Goal: Task Accomplishment & Management: Use online tool/utility

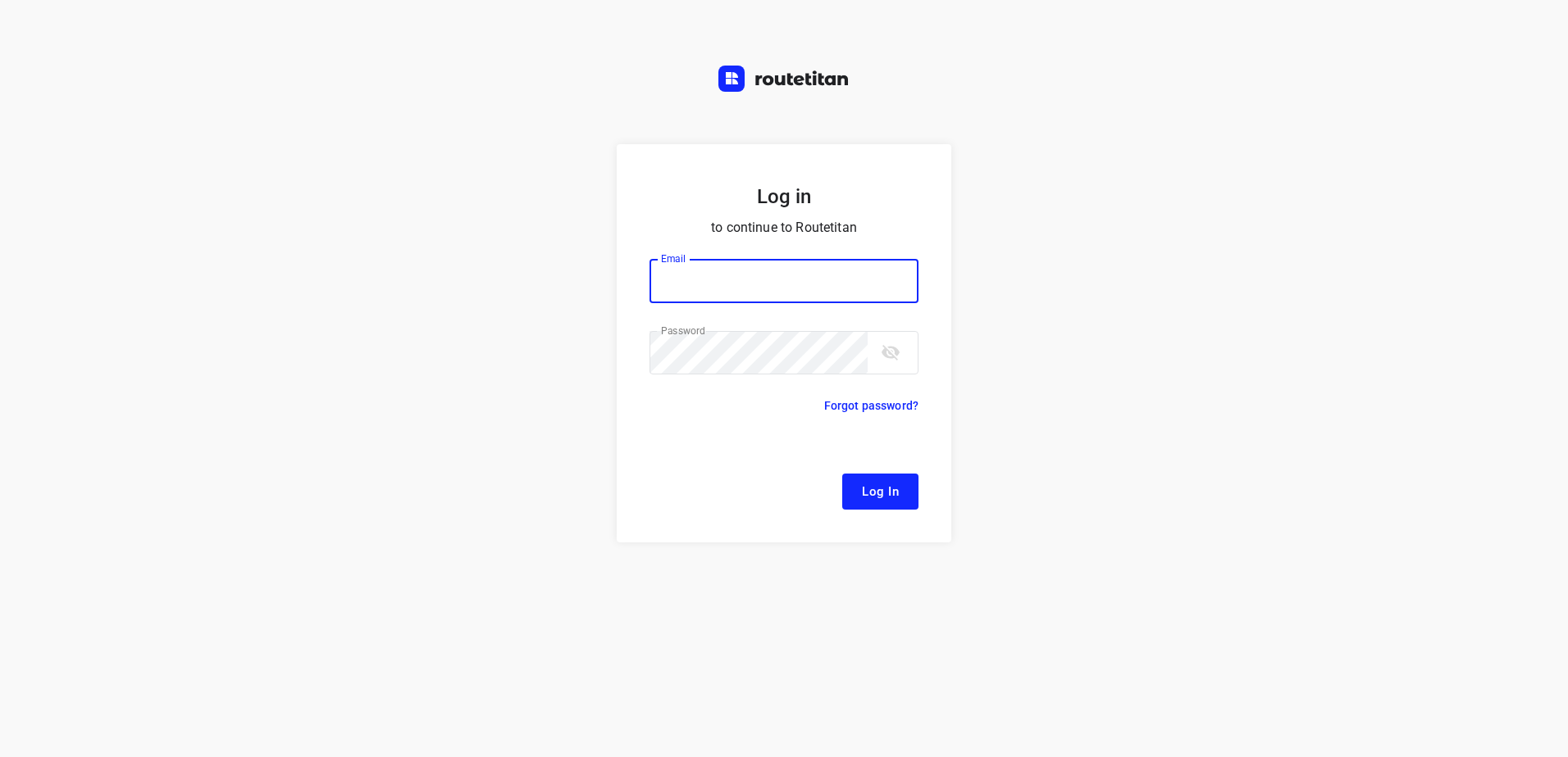
type input "[EMAIL_ADDRESS][DOMAIN_NAME]"
click at [898, 482] on span "Log In" at bounding box center [881, 491] width 37 height 21
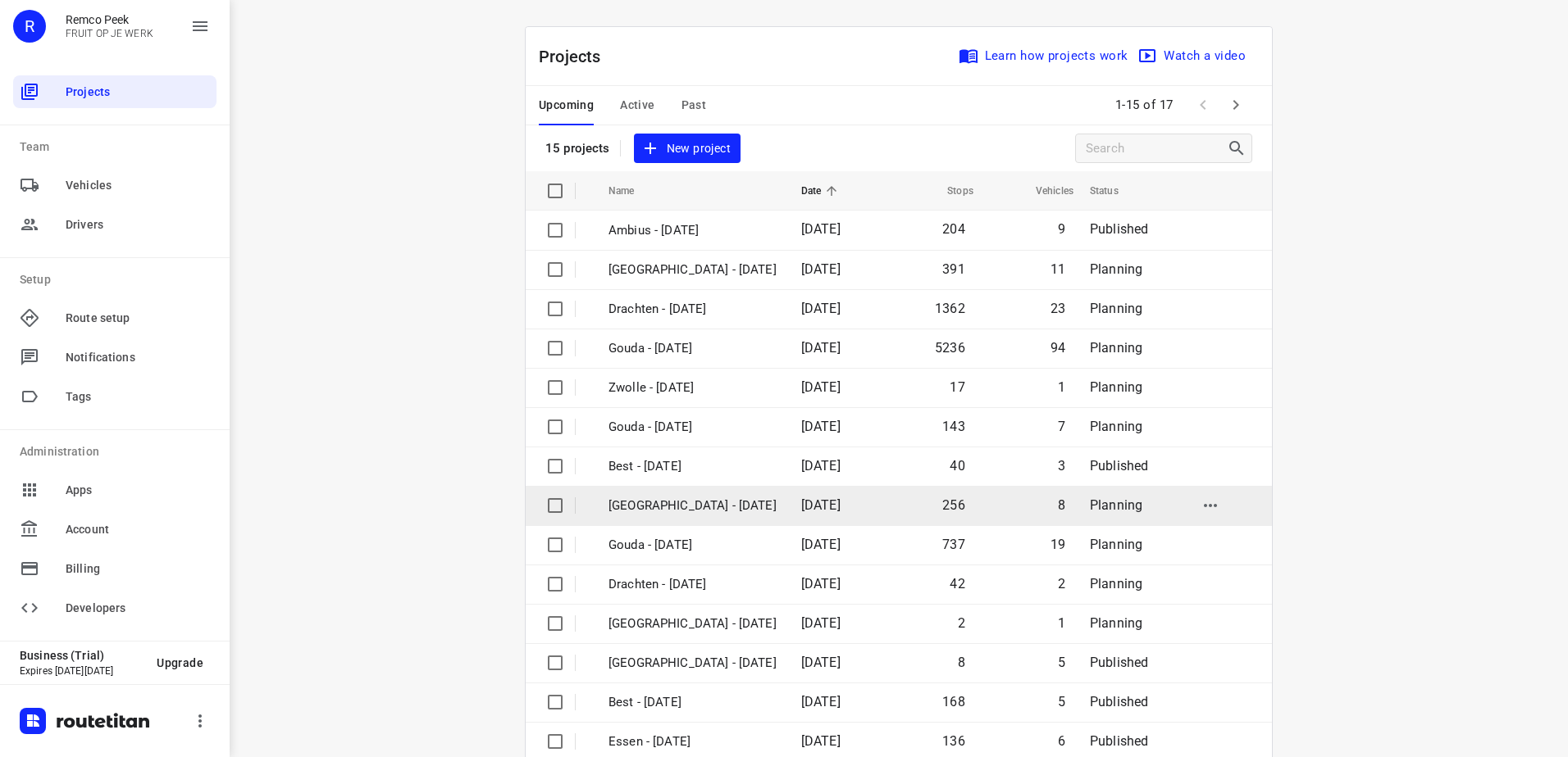
click at [716, 498] on p "[GEOGRAPHIC_DATA] - [DATE]" at bounding box center [693, 506] width 168 height 19
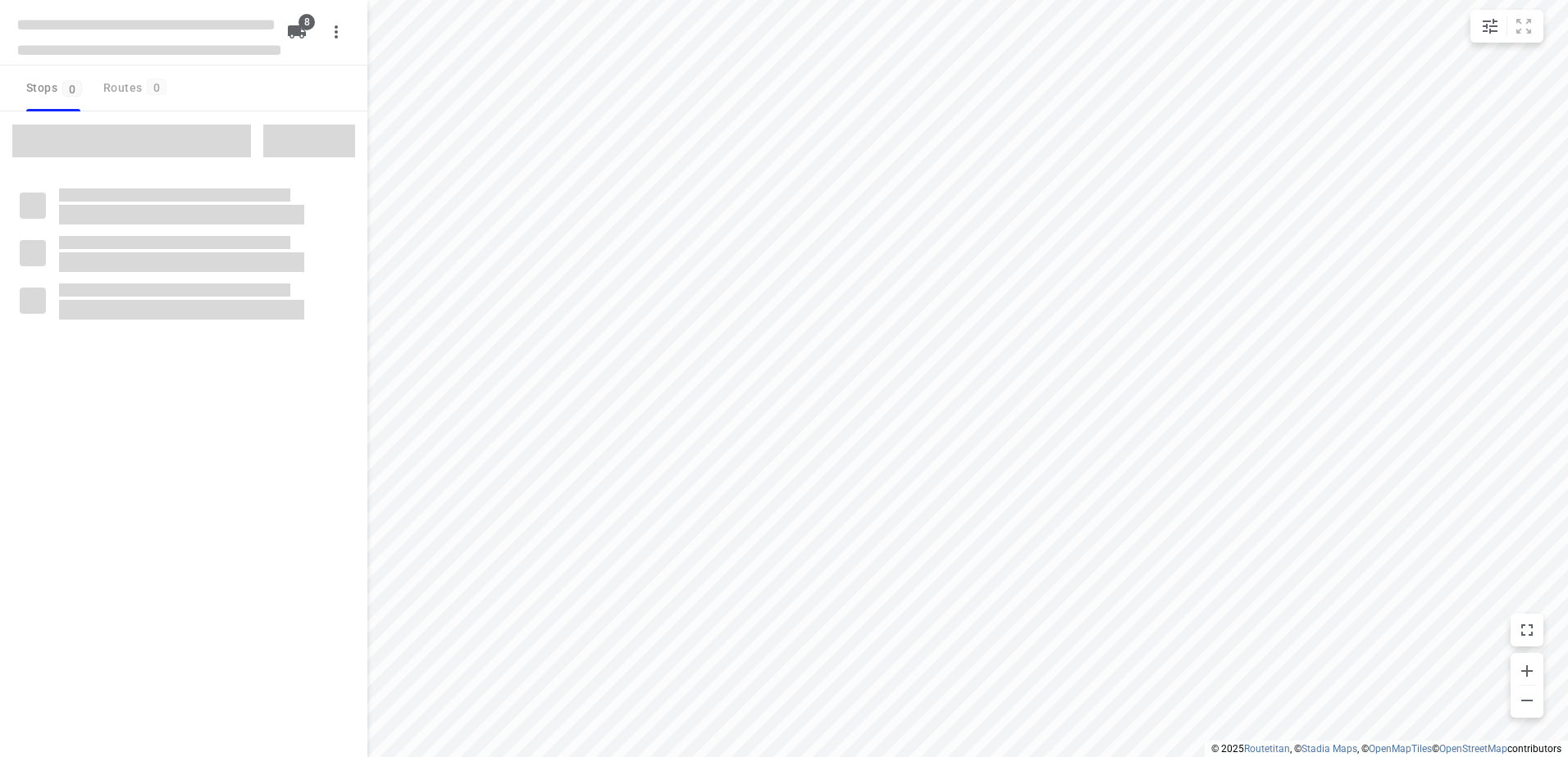
checkbox input "true"
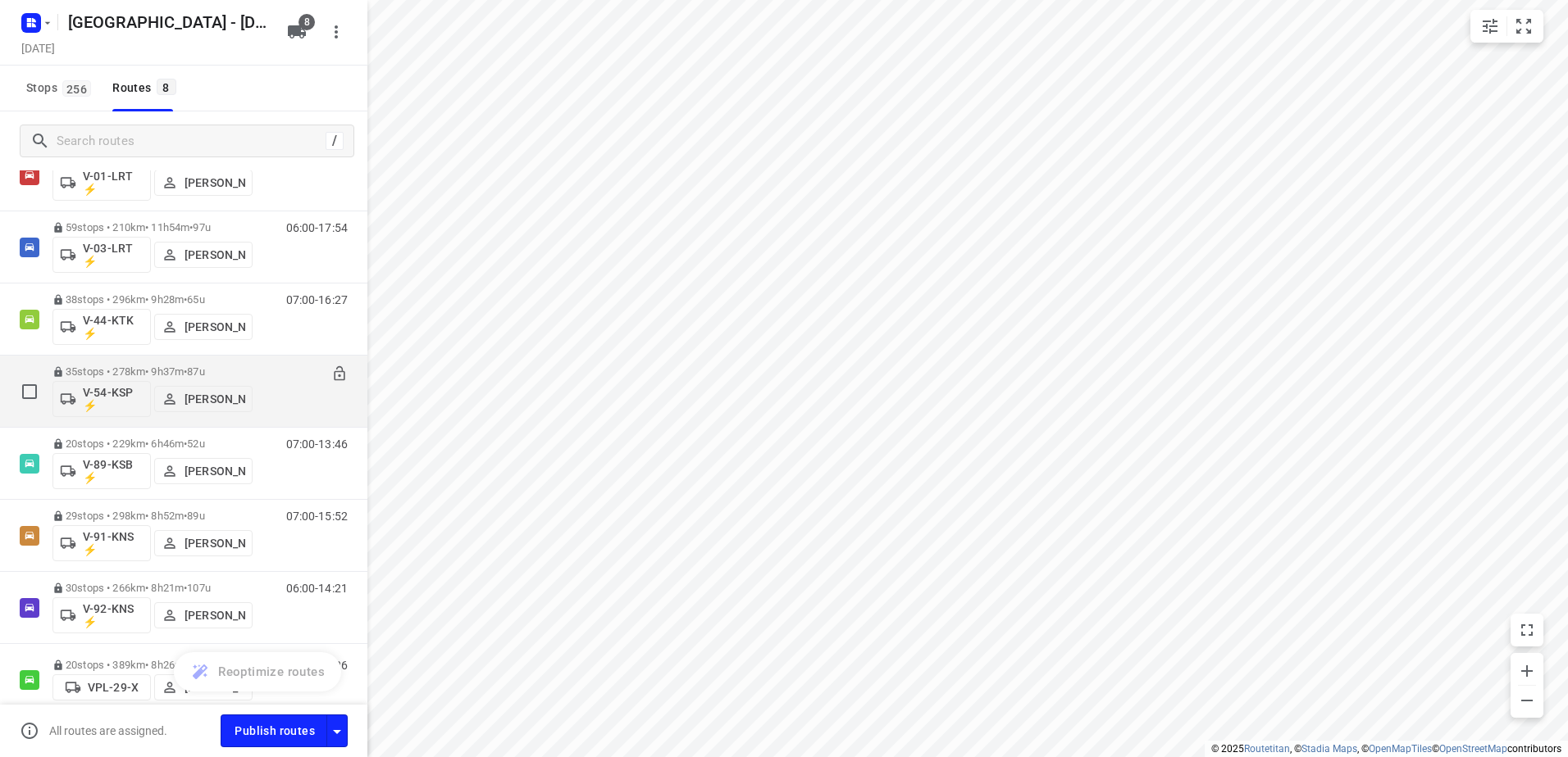
scroll to position [145, 0]
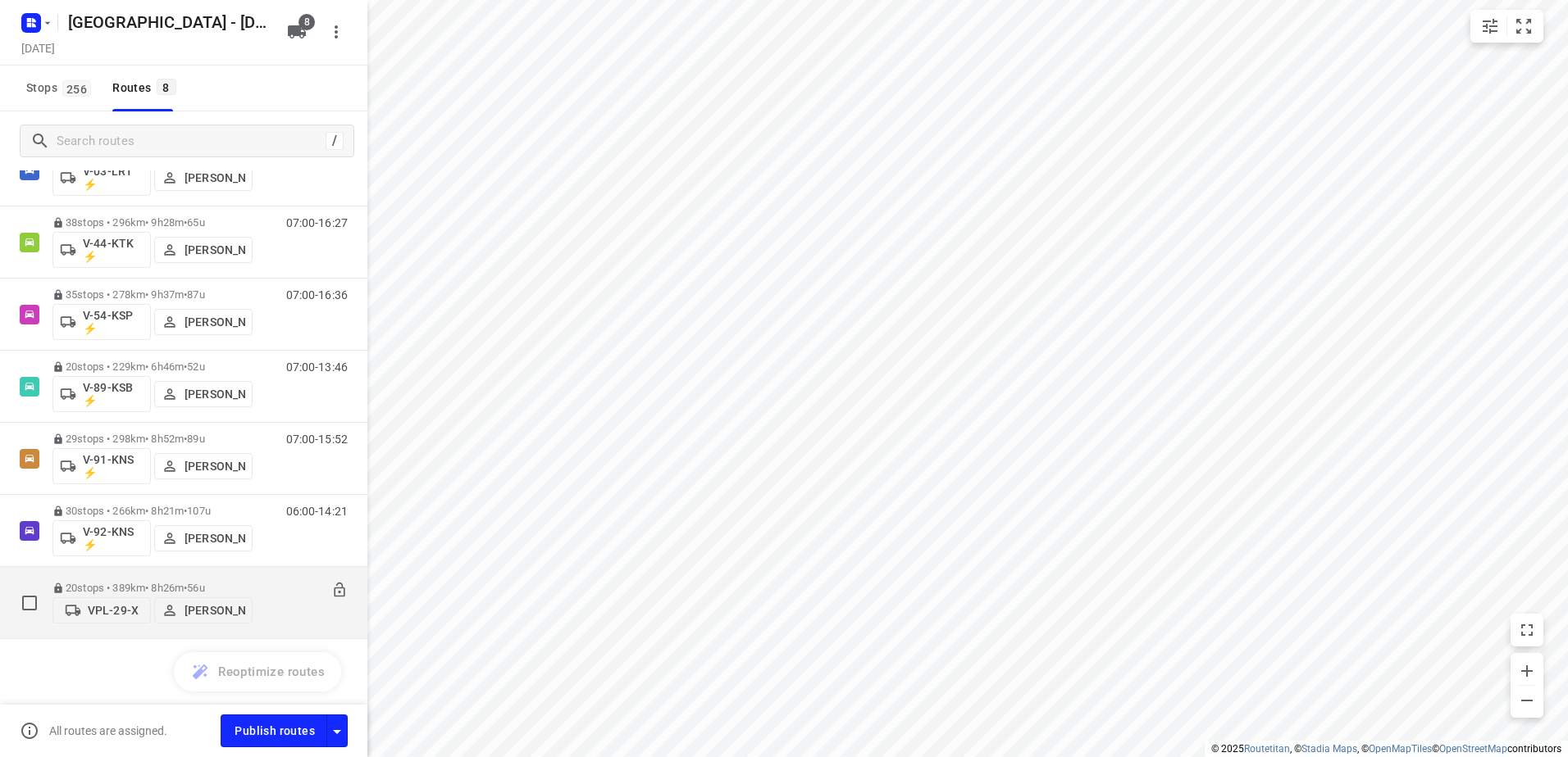
click at [120, 582] on p "20 stops • 389km • 8h26m • 56u" at bounding box center [152, 587] width 200 height 12
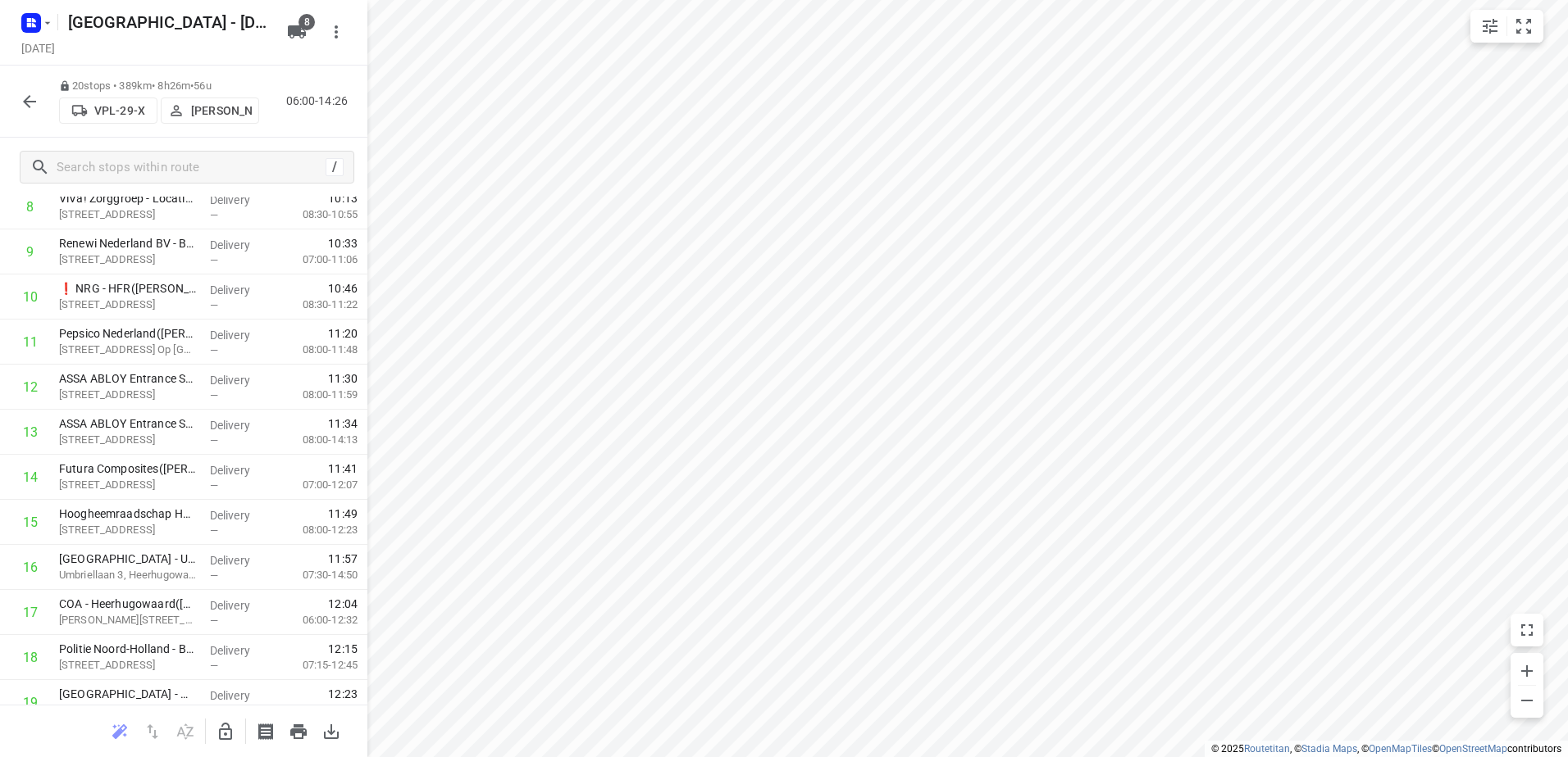
scroll to position [521, 0]
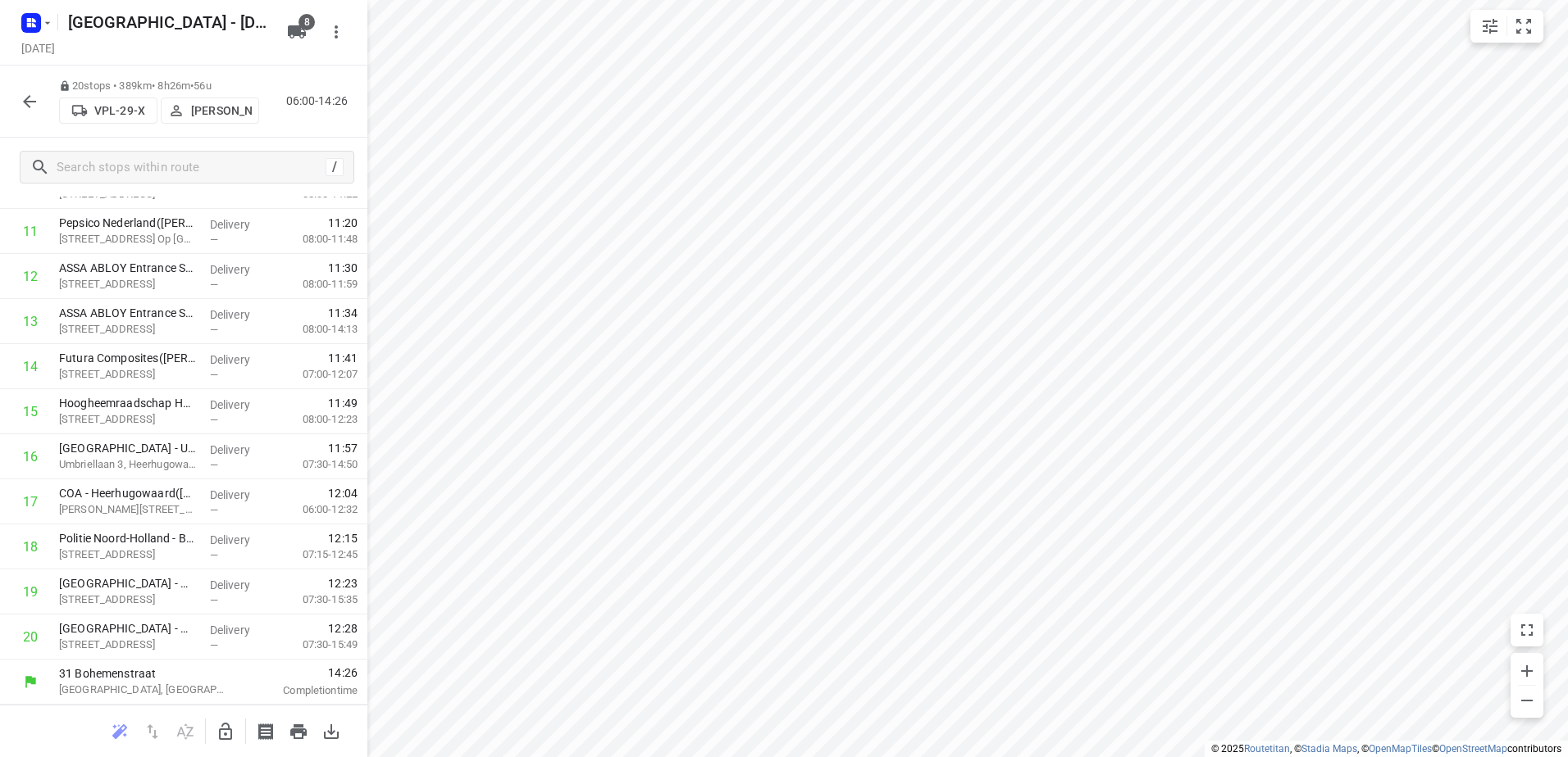
click at [26, 97] on icon "button" at bounding box center [29, 101] width 20 height 20
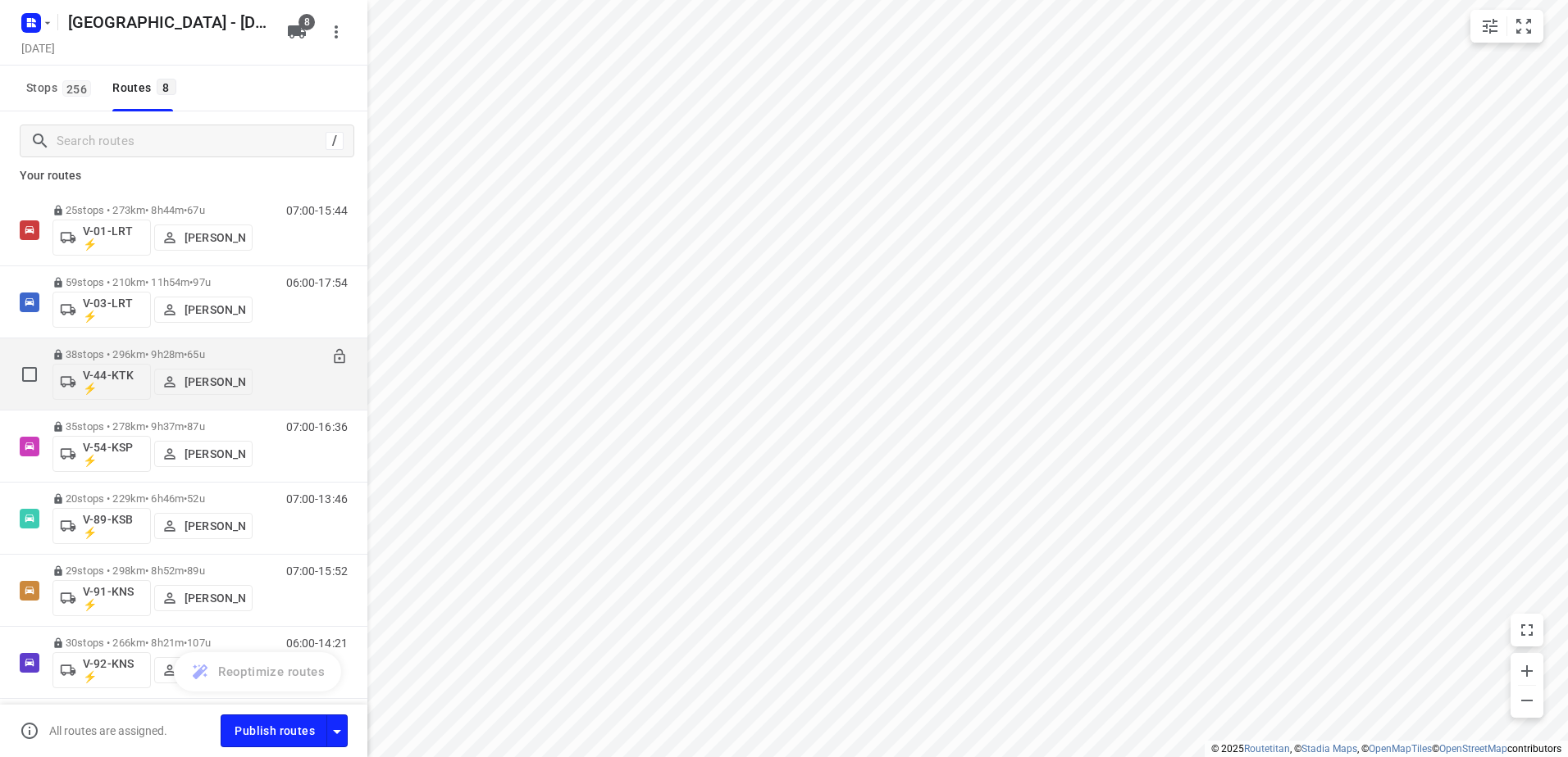
scroll to position [0, 0]
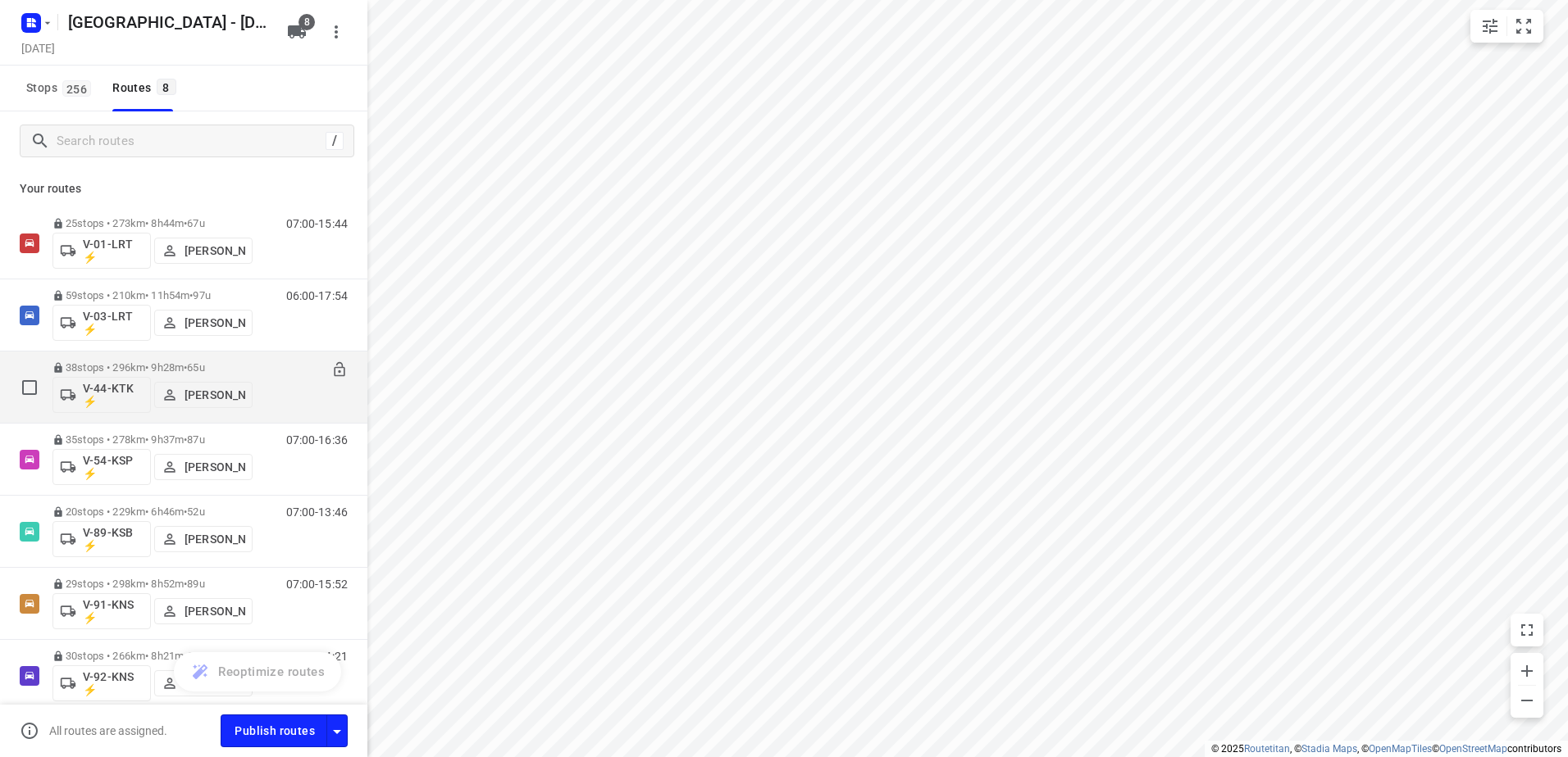
click at [118, 359] on div "38 stops • 296km • 9h28m • 65u V-44-KTK ⚡ Gera van de Vreugde" at bounding box center [152, 386] width 200 height 68
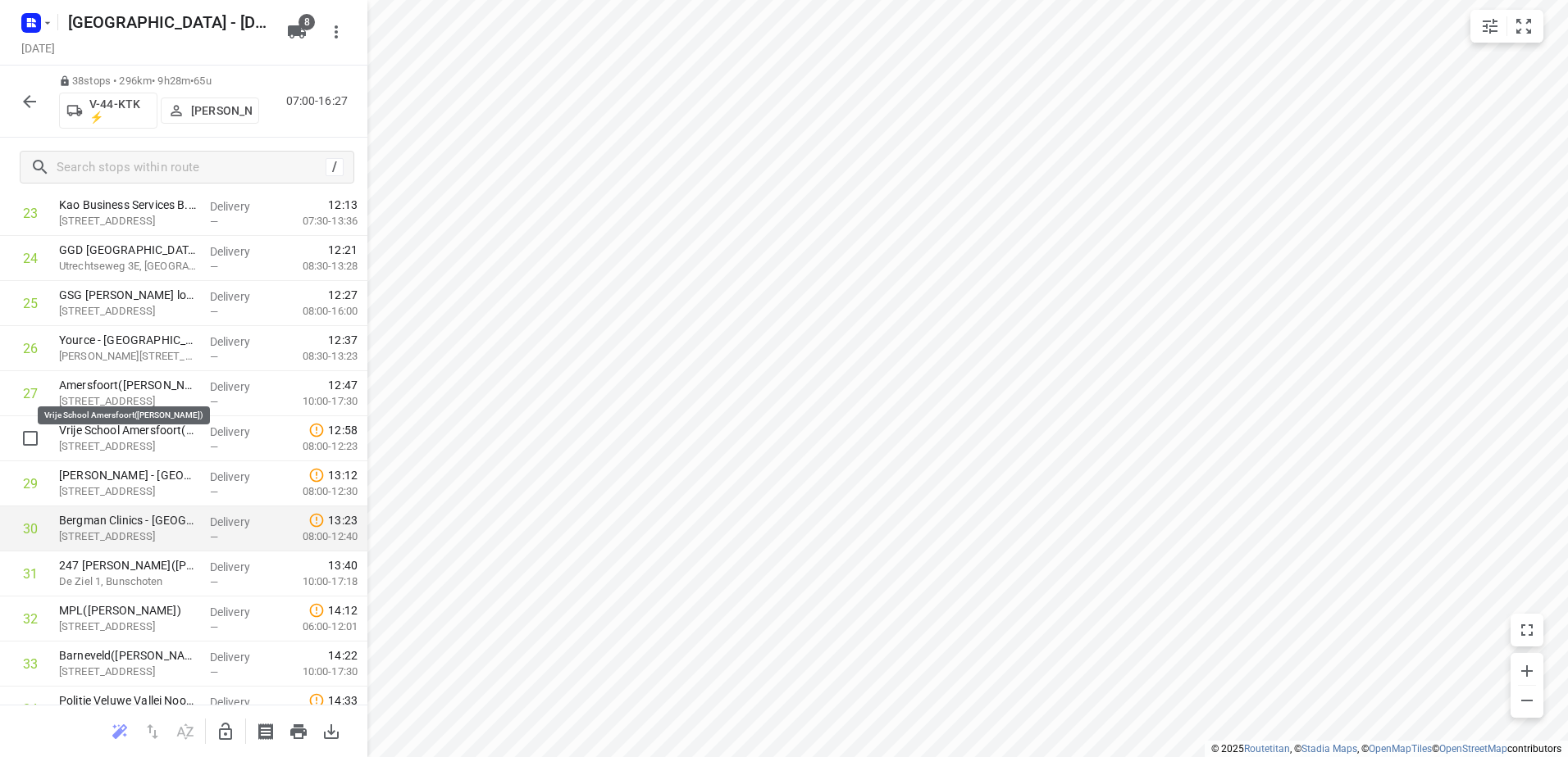
scroll to position [1332, 0]
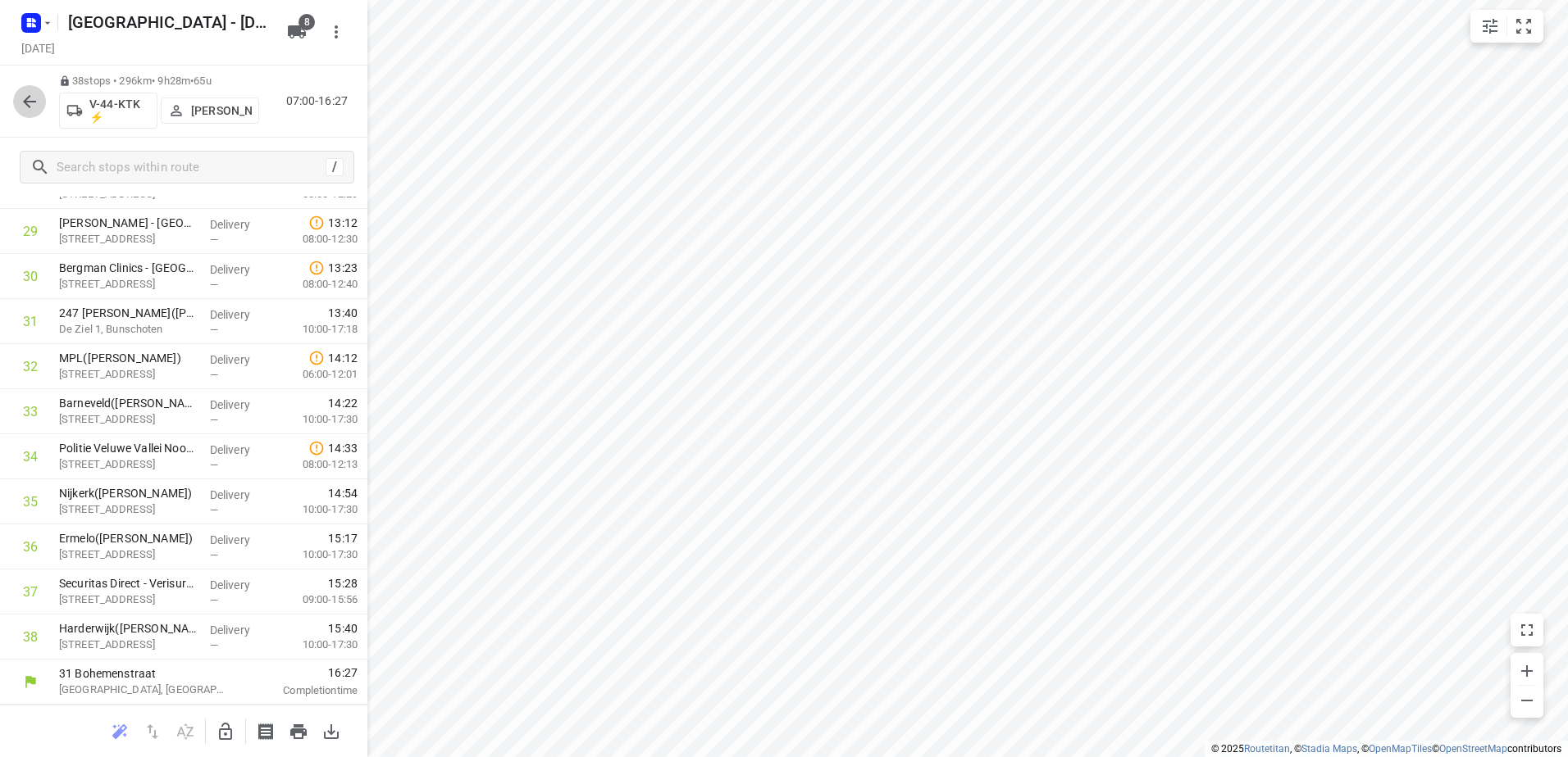
click at [35, 93] on icon "button" at bounding box center [29, 101] width 20 height 20
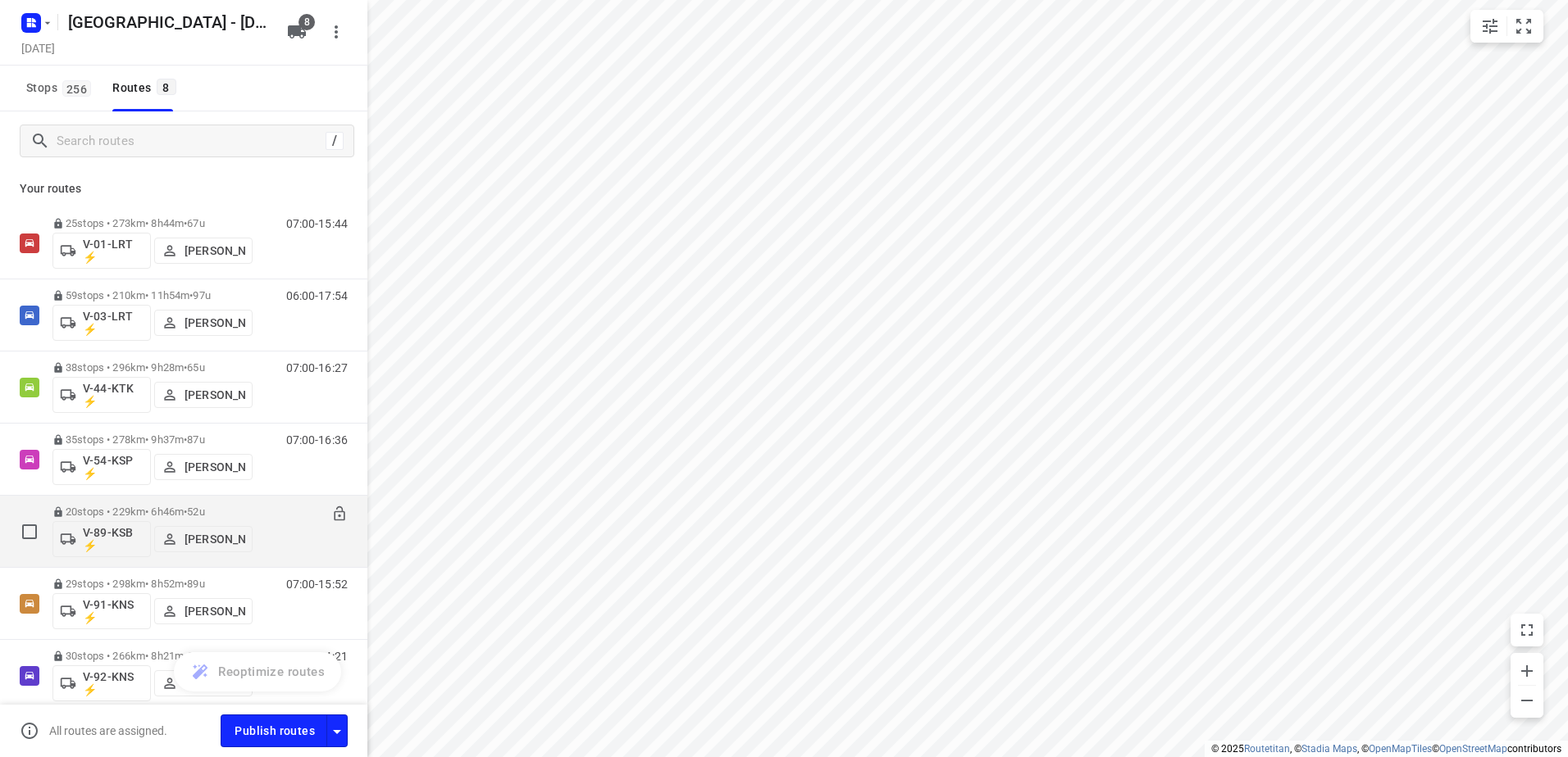
click at [129, 505] on div "20 stops • 229km • 6h46m • 52u V-89-KSB ⚡ [PERSON_NAME]" at bounding box center [152, 531] width 200 height 68
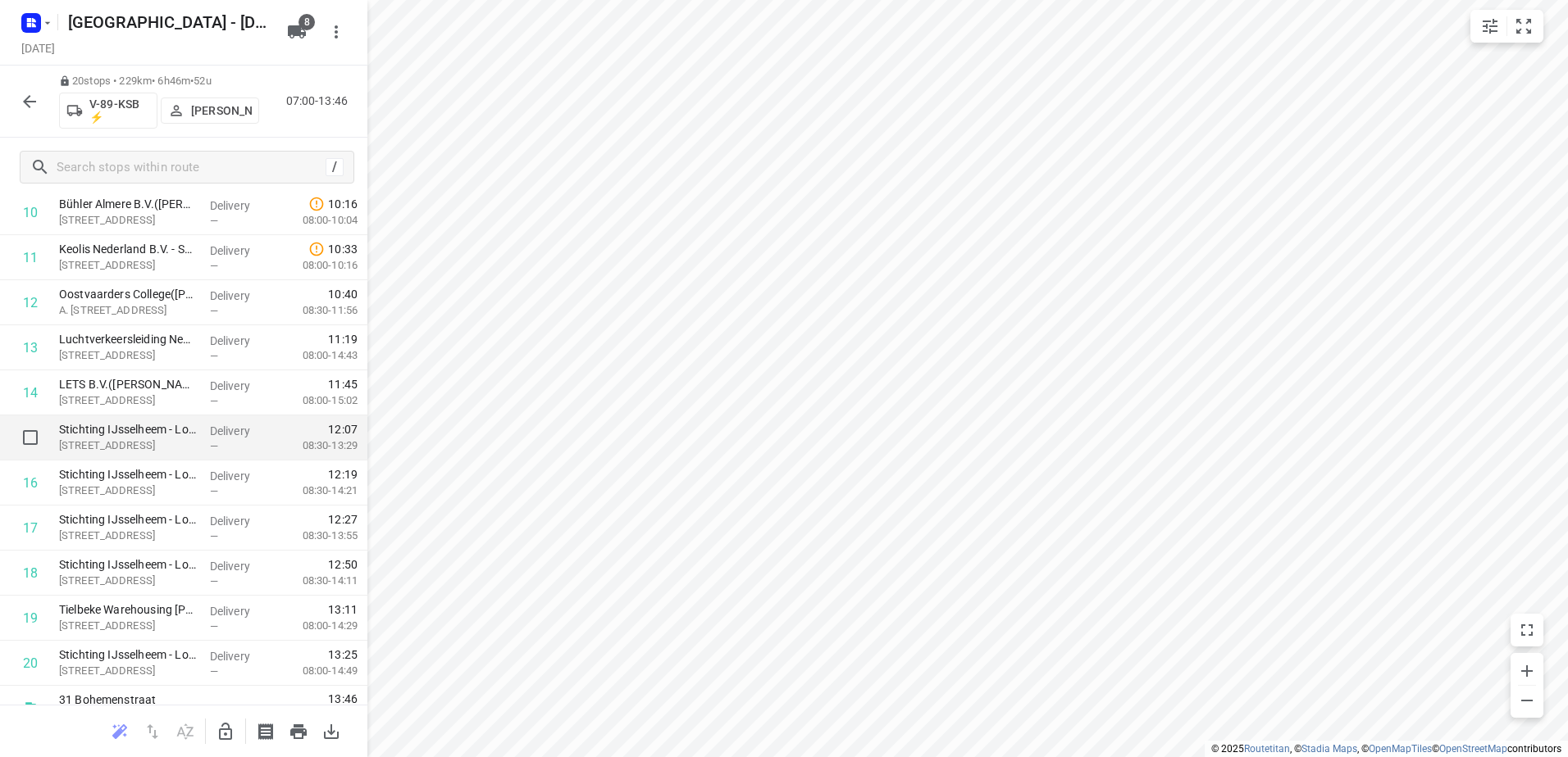
scroll to position [521, 0]
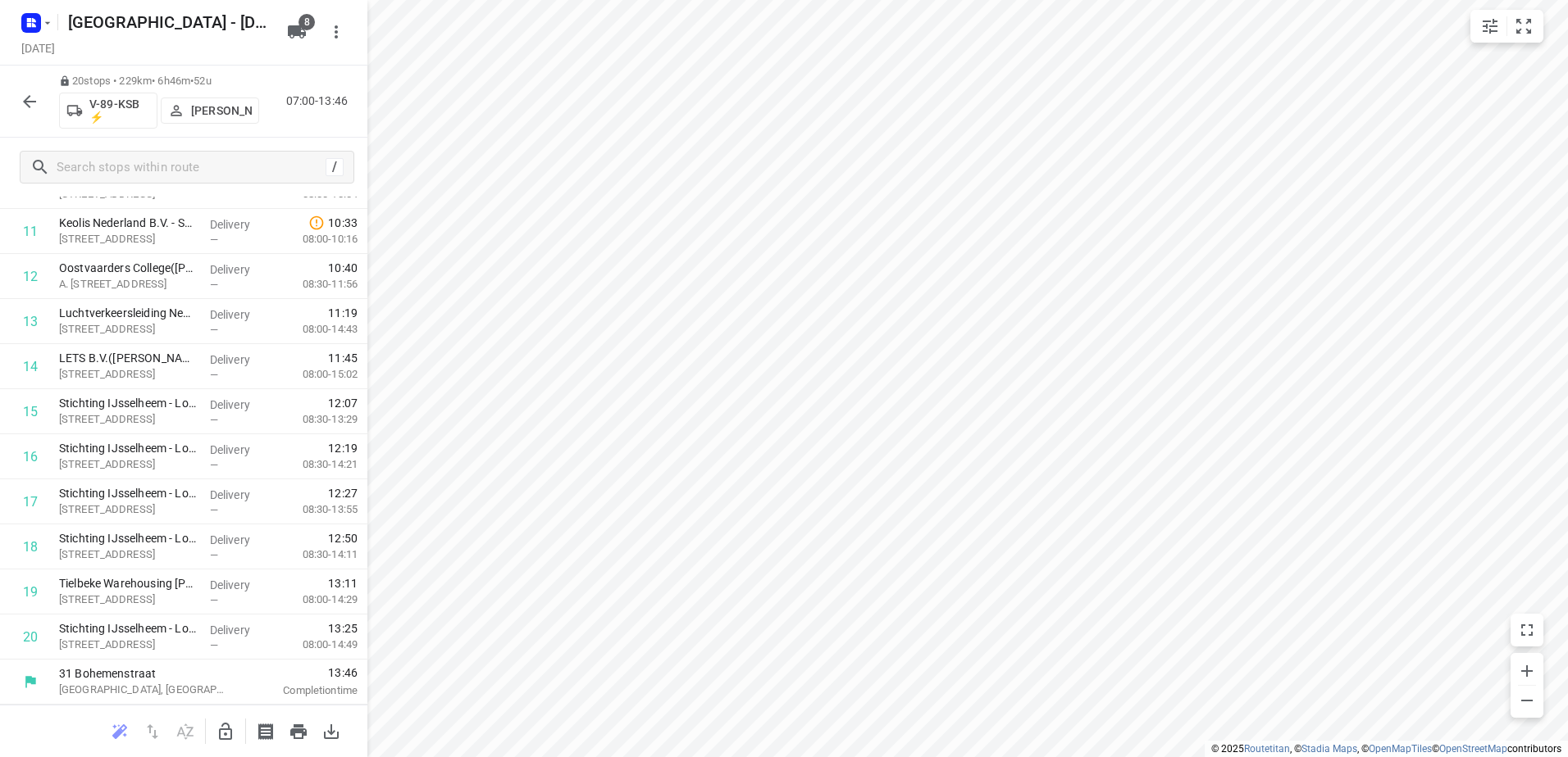
click at [28, 91] on icon "button" at bounding box center [29, 101] width 20 height 20
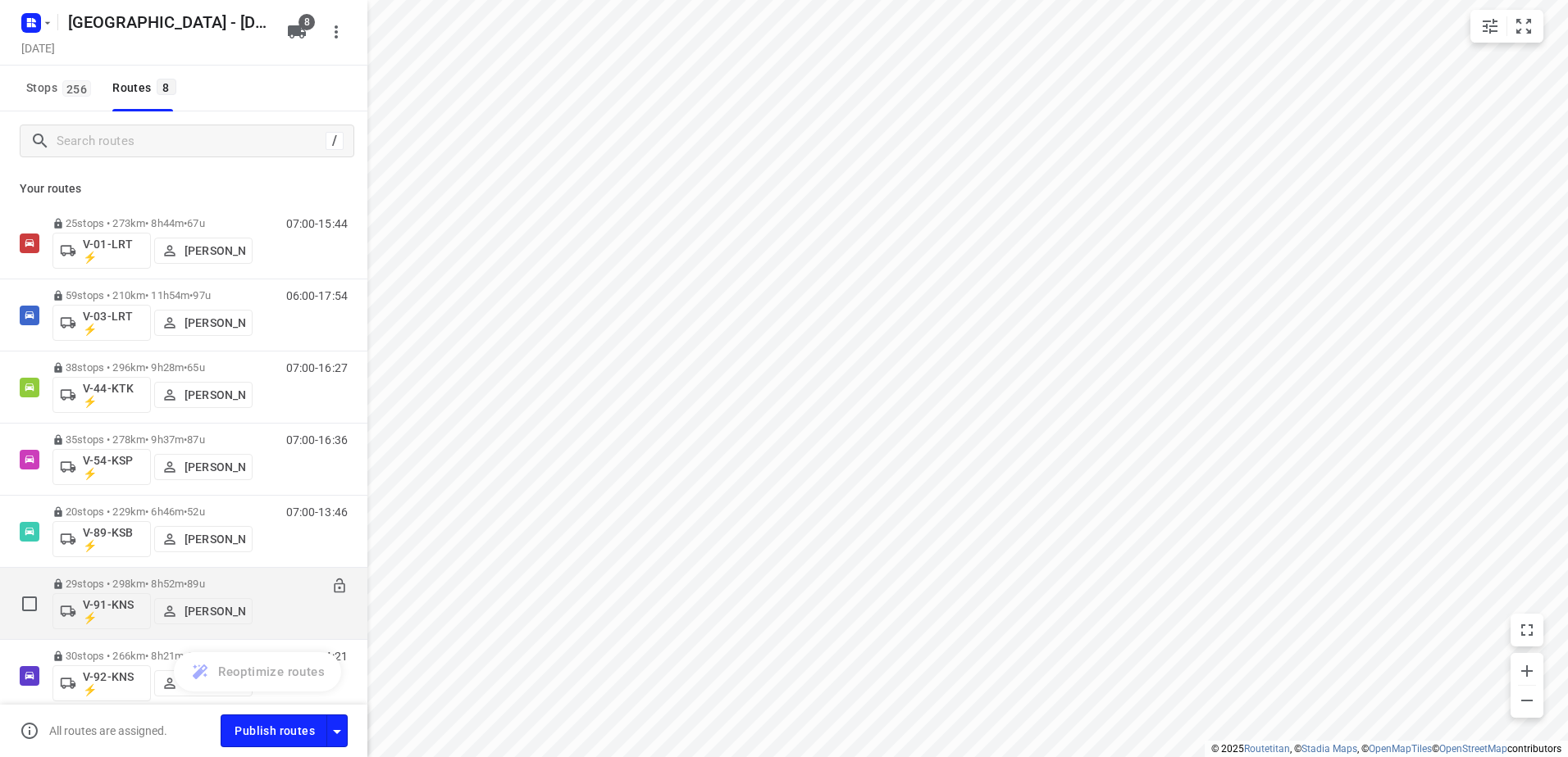
scroll to position [82, 0]
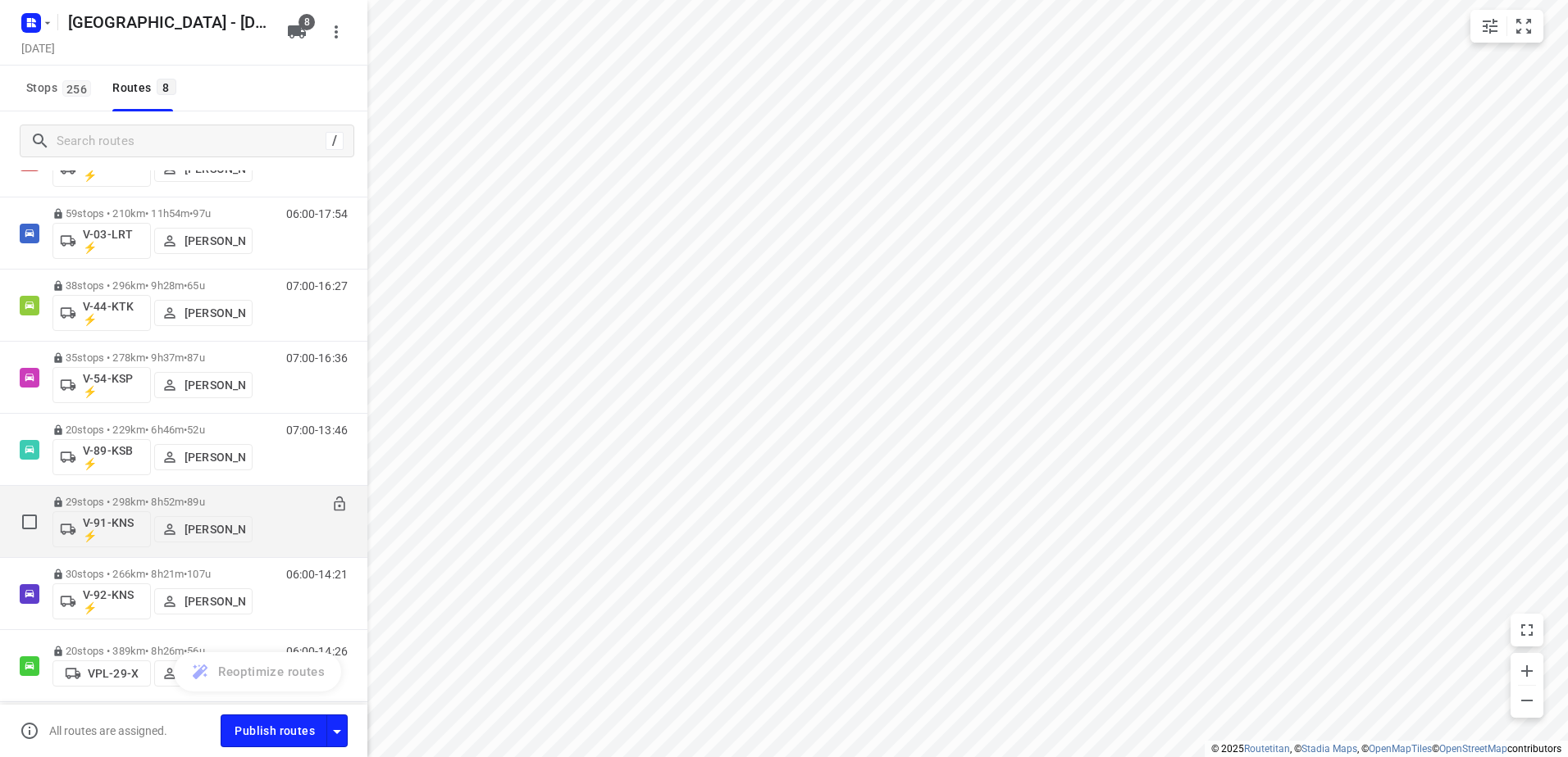
click at [124, 495] on div "29 stops • 298km • 8h52m • 89u V-91-KNS ⚡ [PERSON_NAME]" at bounding box center [152, 521] width 200 height 68
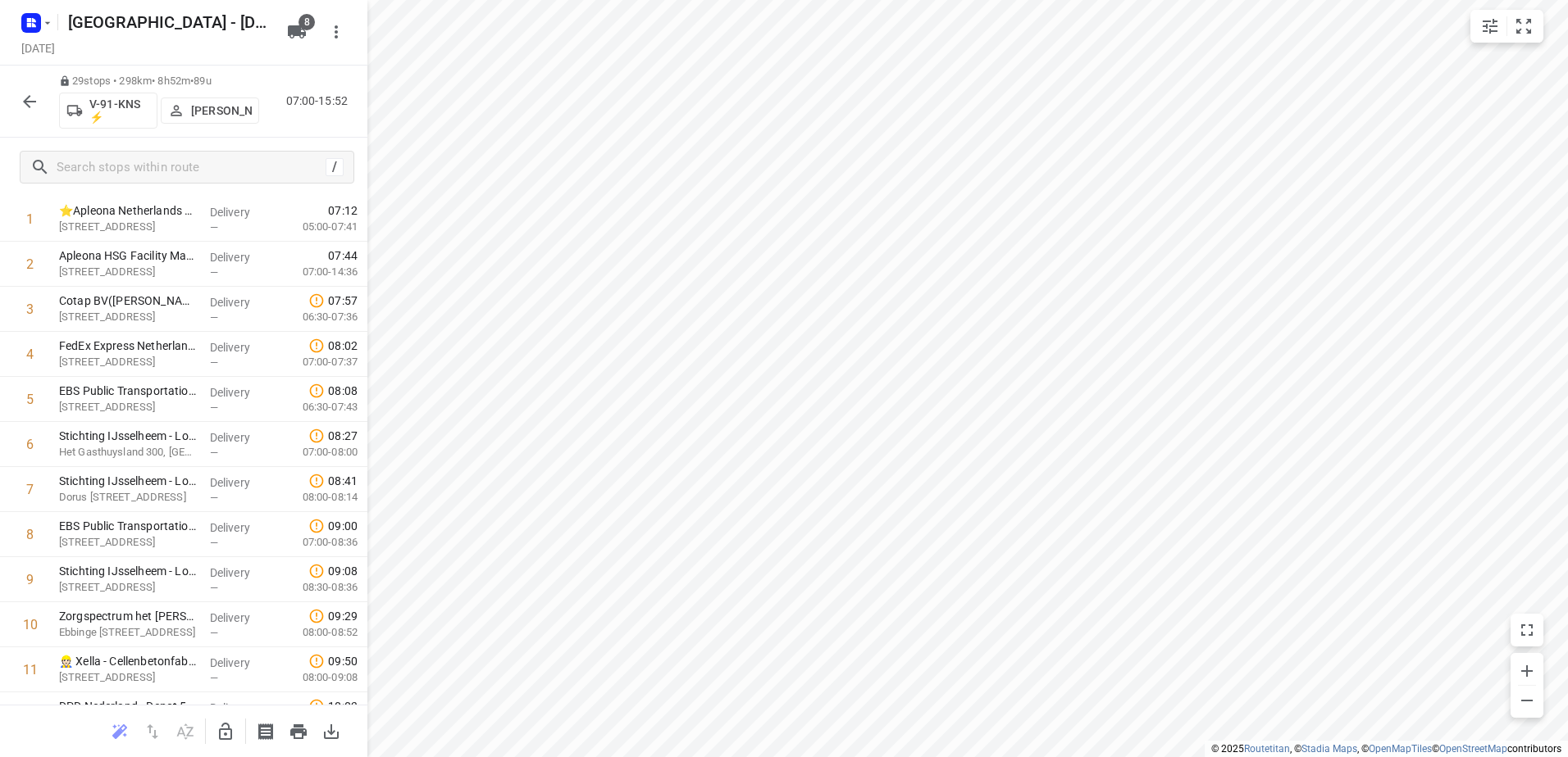
click at [32, 90] on button "button" at bounding box center [29, 101] width 33 height 33
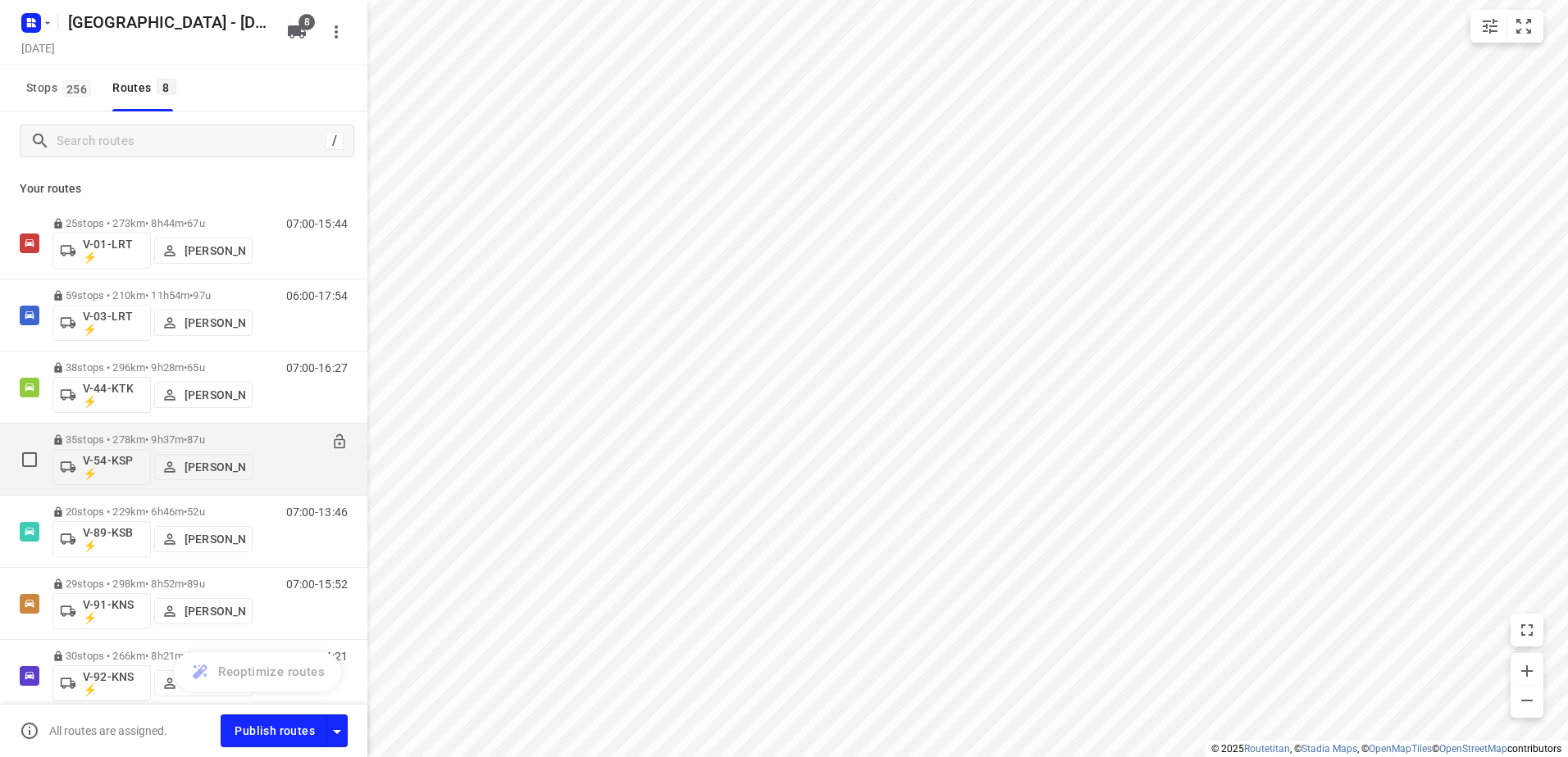
click at [135, 432] on div "35 stops • 278km • 9h37m • 87u V-54-KSP ⚡ [PERSON_NAME]" at bounding box center [152, 459] width 200 height 68
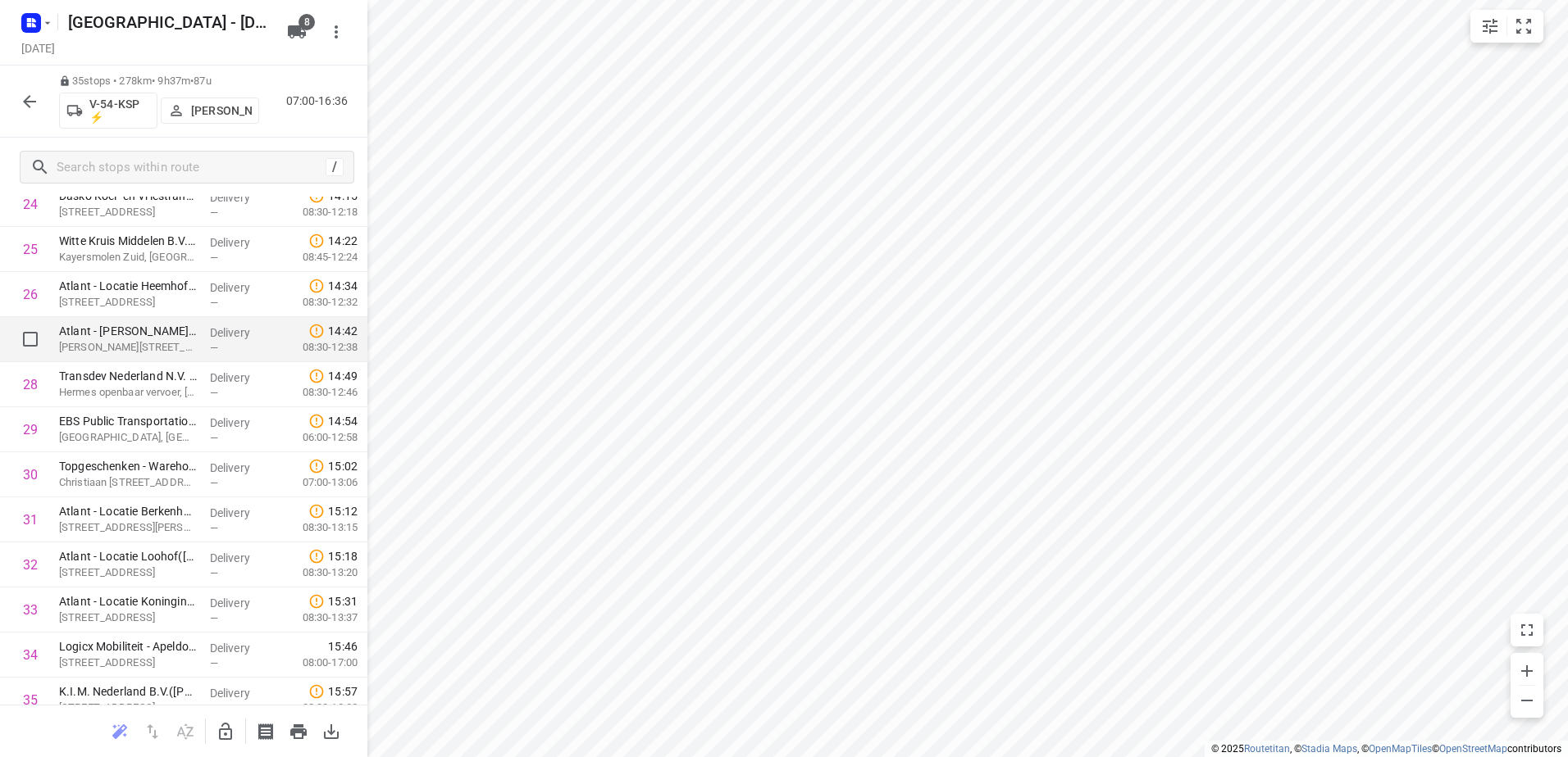
scroll to position [1197, 0]
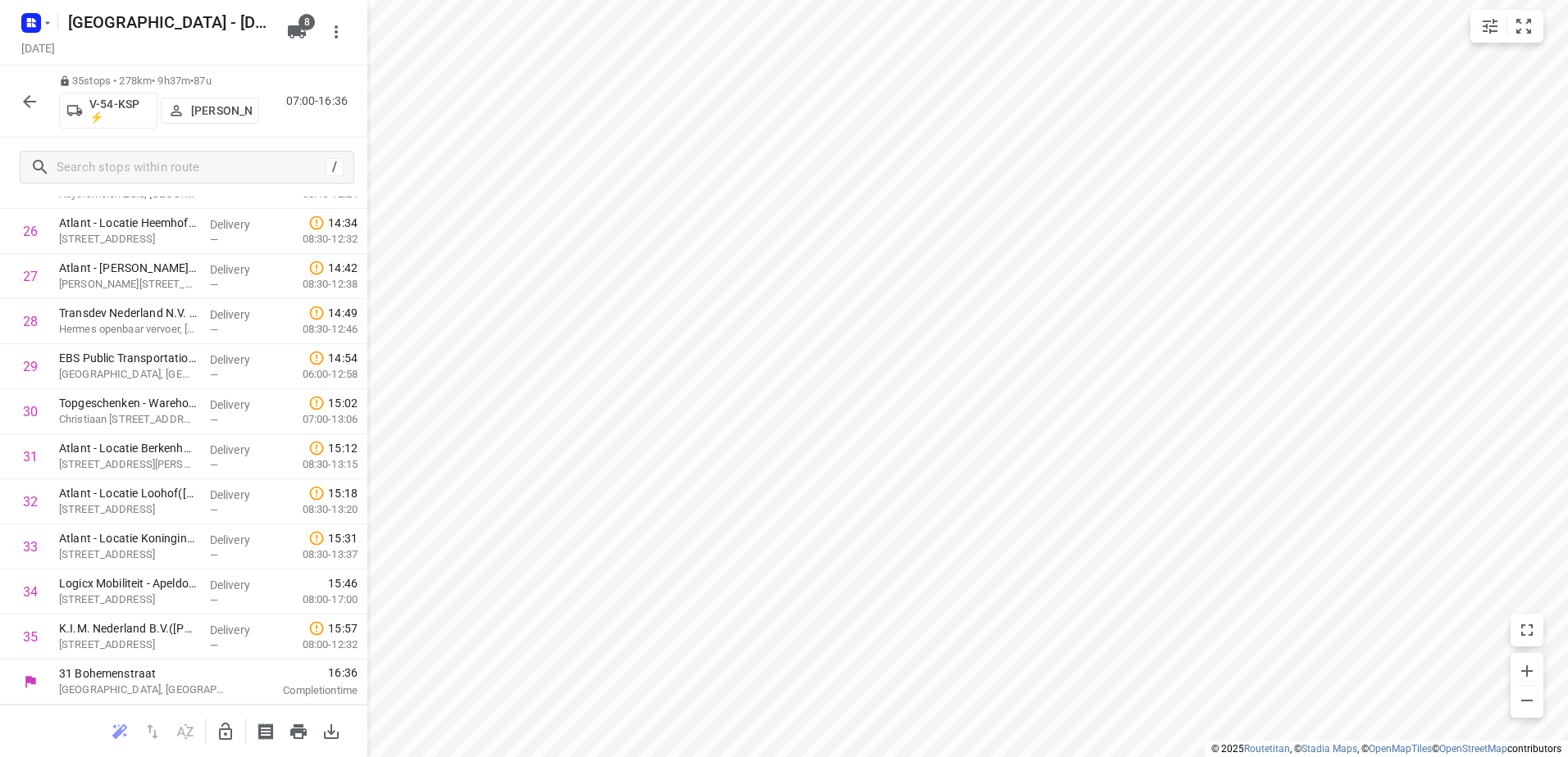
click at [30, 91] on icon "button" at bounding box center [29, 101] width 20 height 20
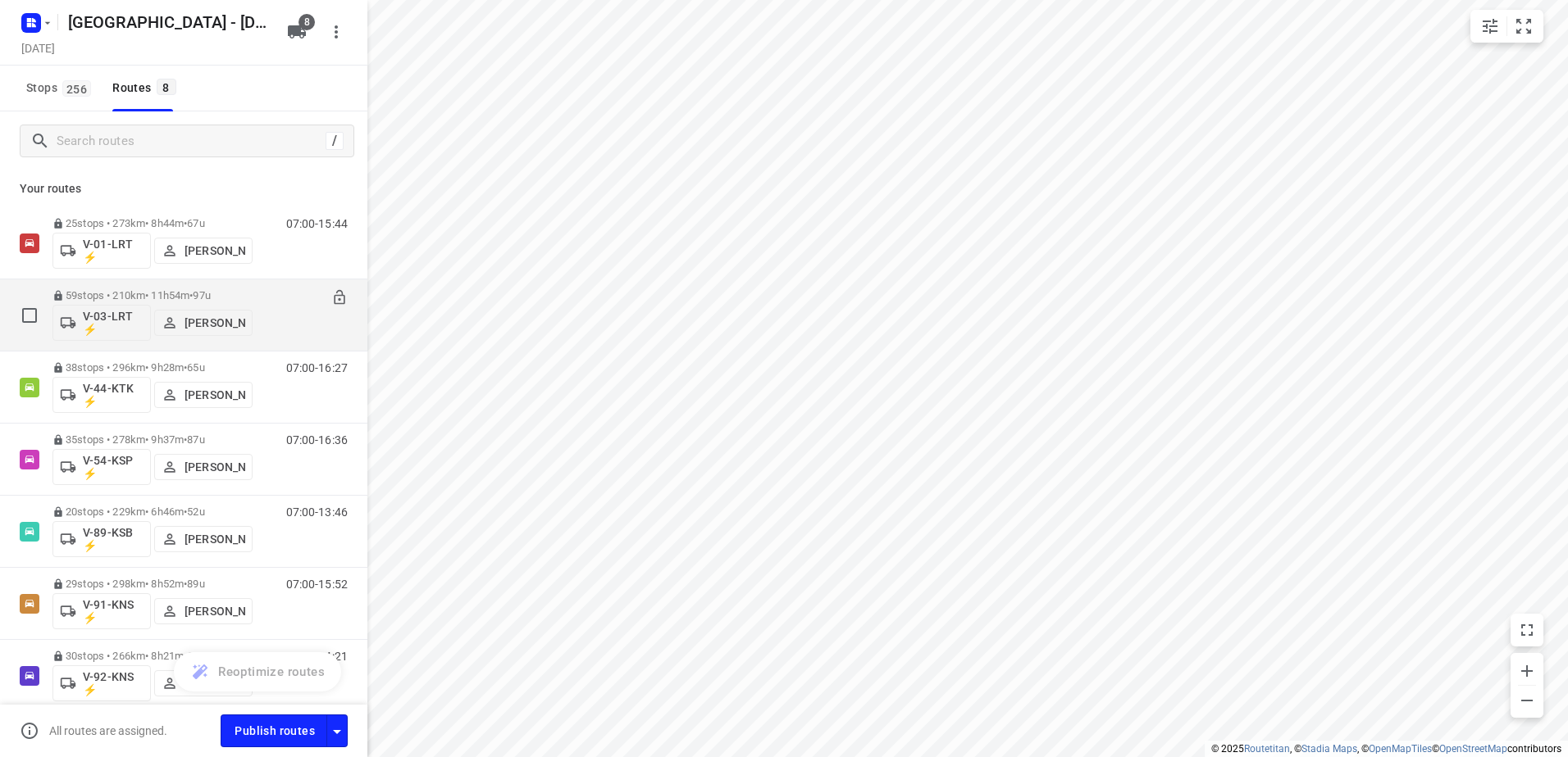
click at [134, 292] on p "59 stops • 210km • 11h54m • 97u" at bounding box center [152, 295] width 200 height 12
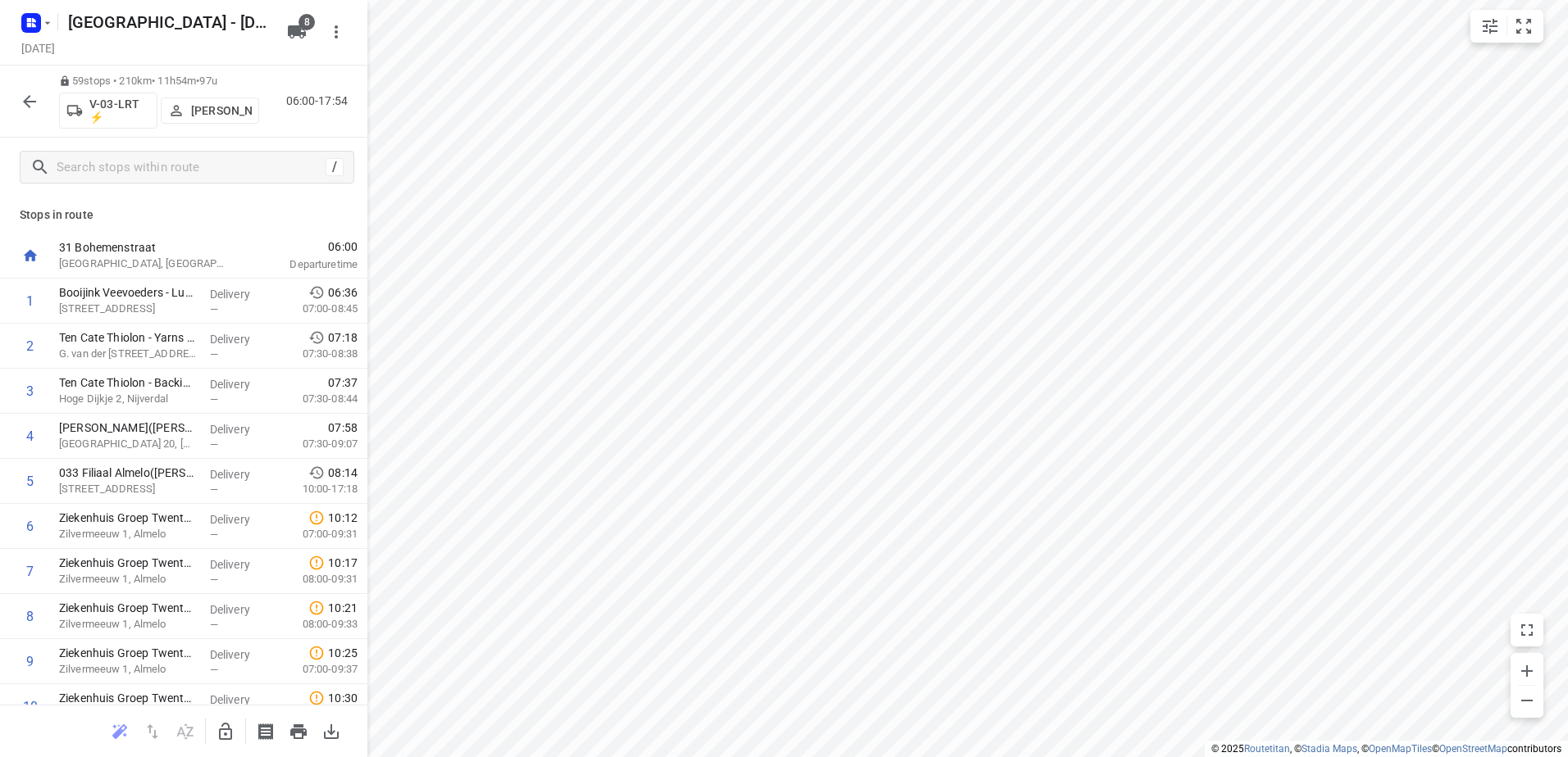
click at [24, 96] on icon "button" at bounding box center [29, 101] width 20 height 20
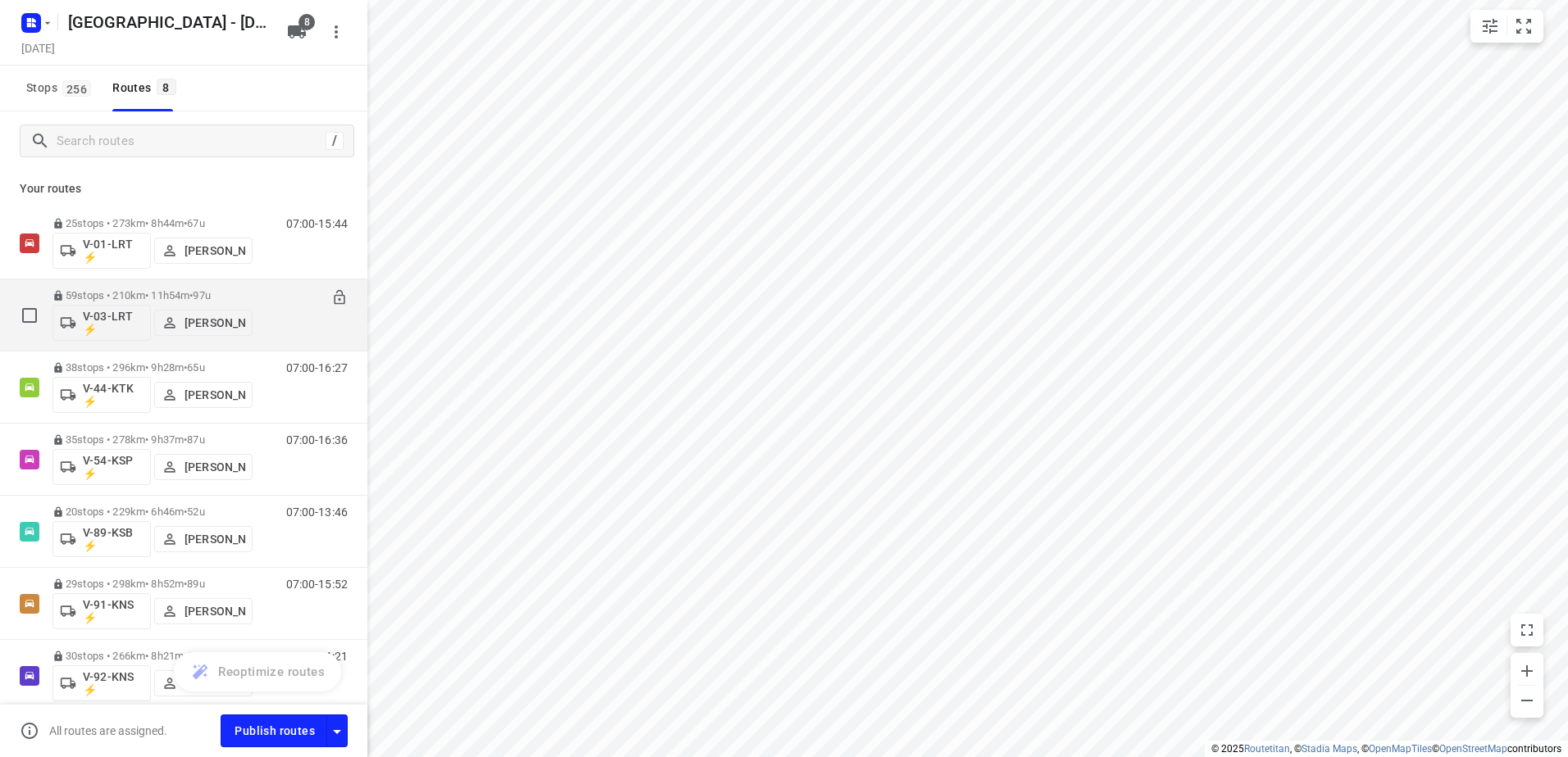
click at [212, 325] on p "[PERSON_NAME]" at bounding box center [215, 323] width 61 height 13
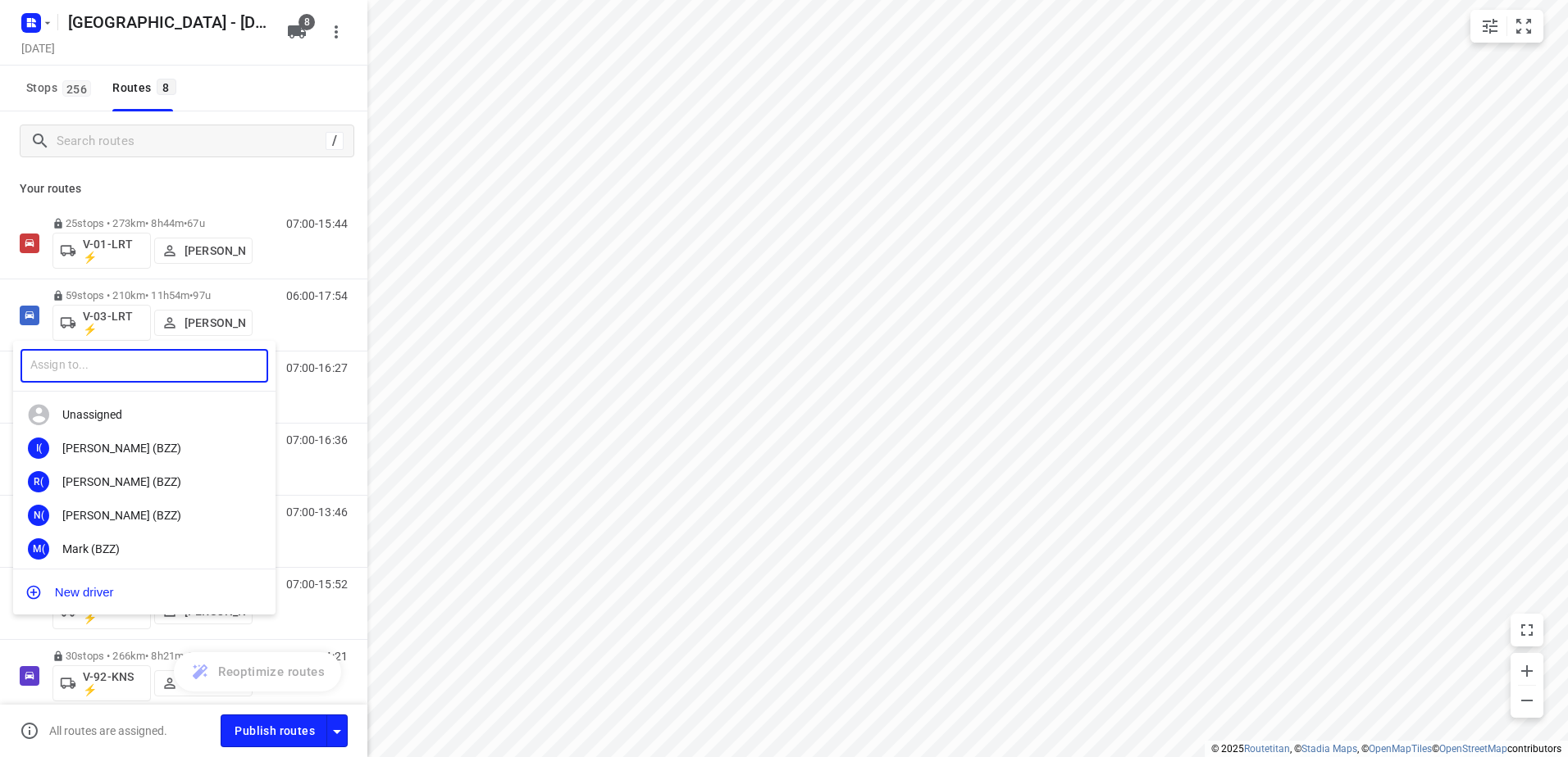
click at [133, 376] on input "text" at bounding box center [144, 366] width 247 height 34
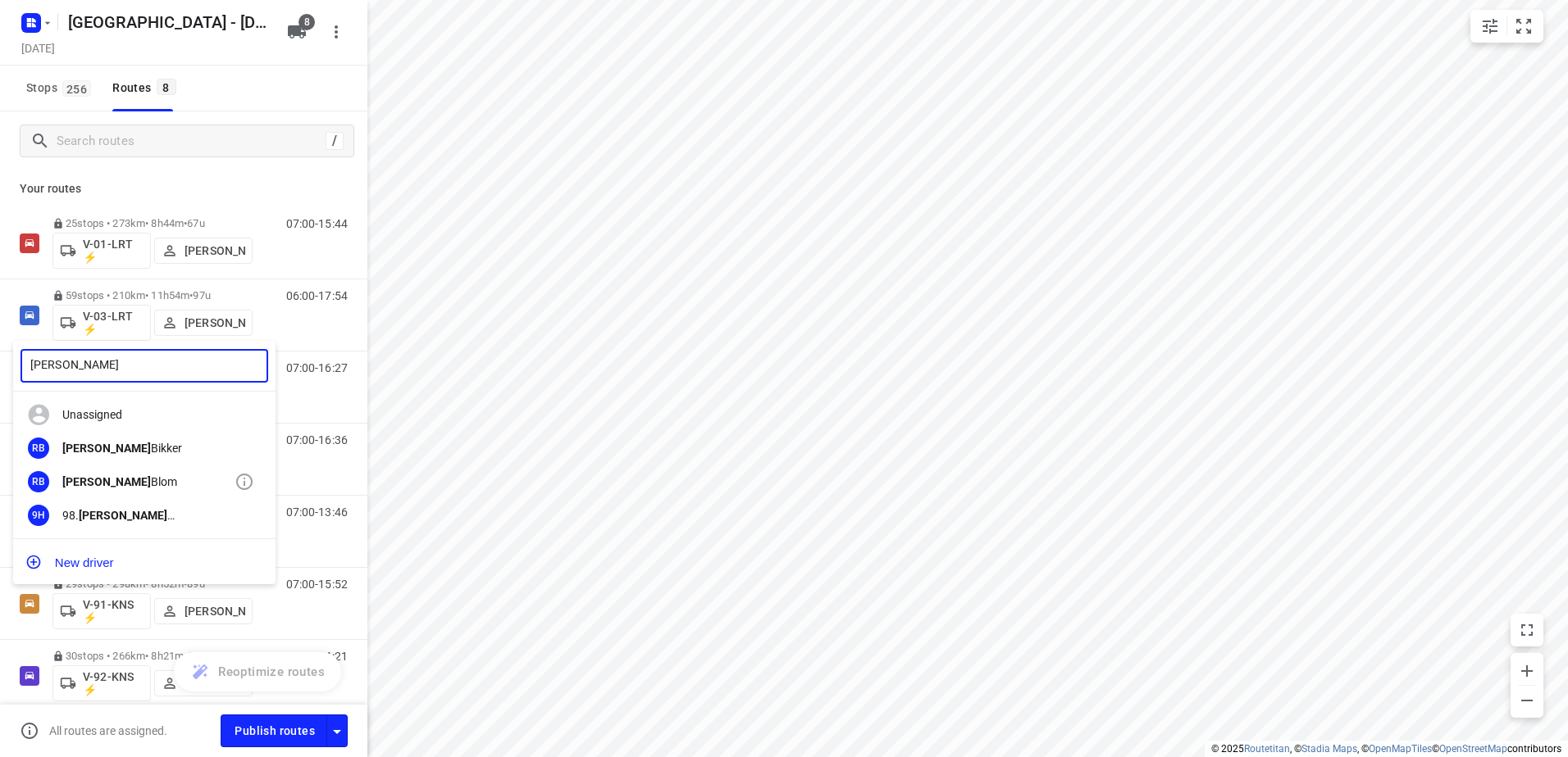
type input "[PERSON_NAME]"
click at [133, 477] on div "[PERSON_NAME]" at bounding box center [148, 482] width 172 height 13
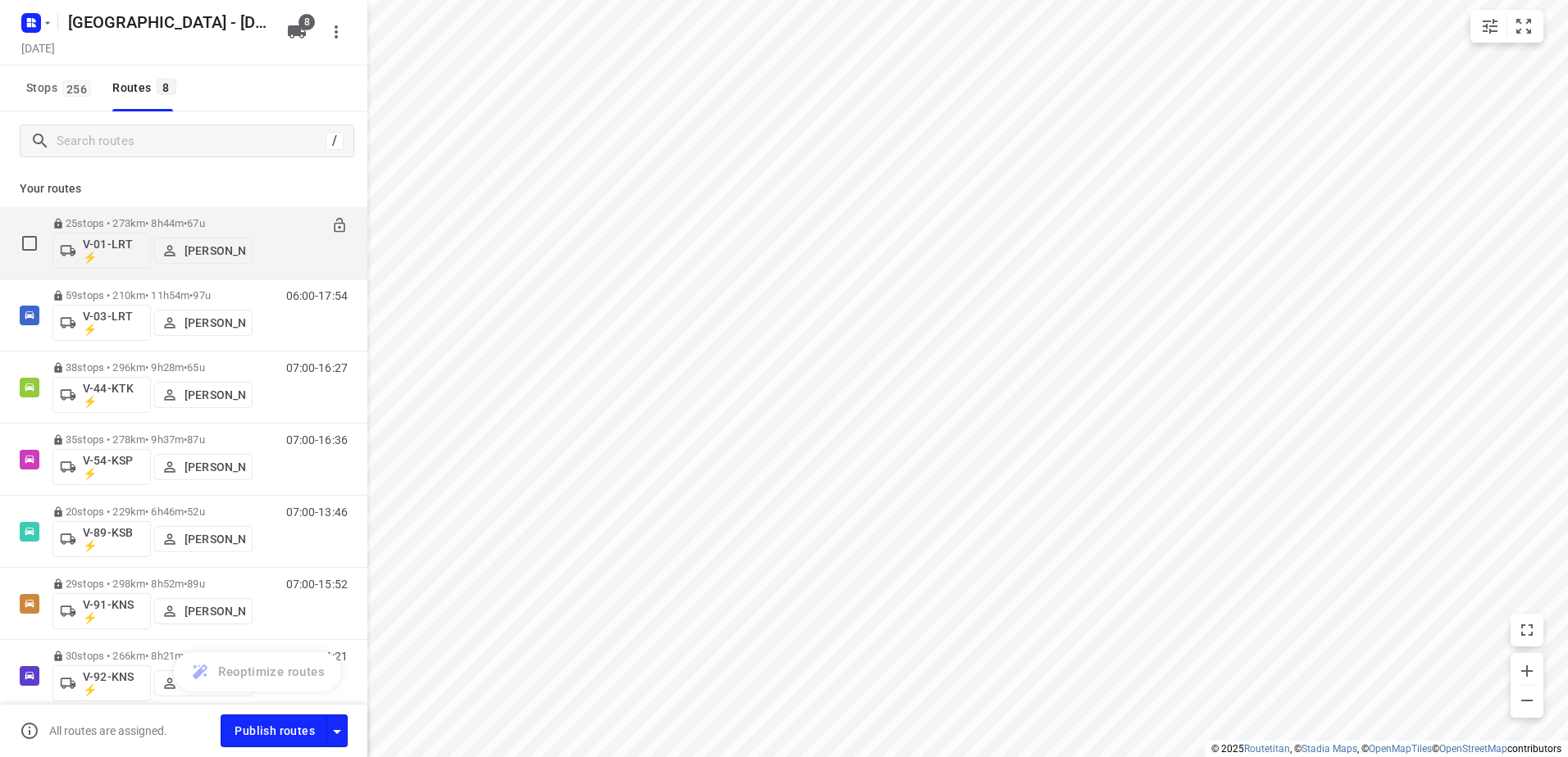
click at [229, 223] on p "25 stops • 273km • 8h44m • 67u" at bounding box center [152, 223] width 200 height 12
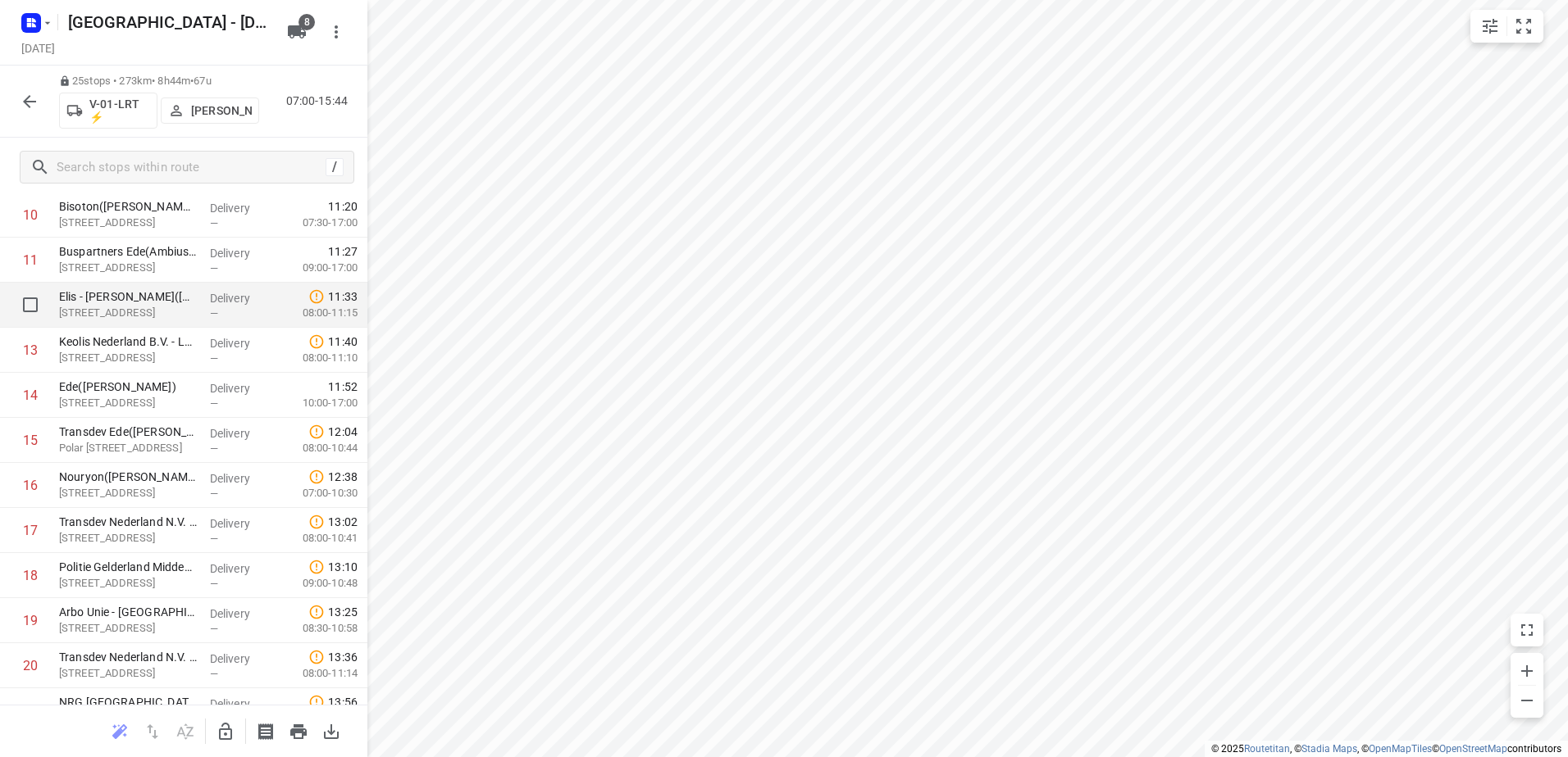
scroll to position [746, 0]
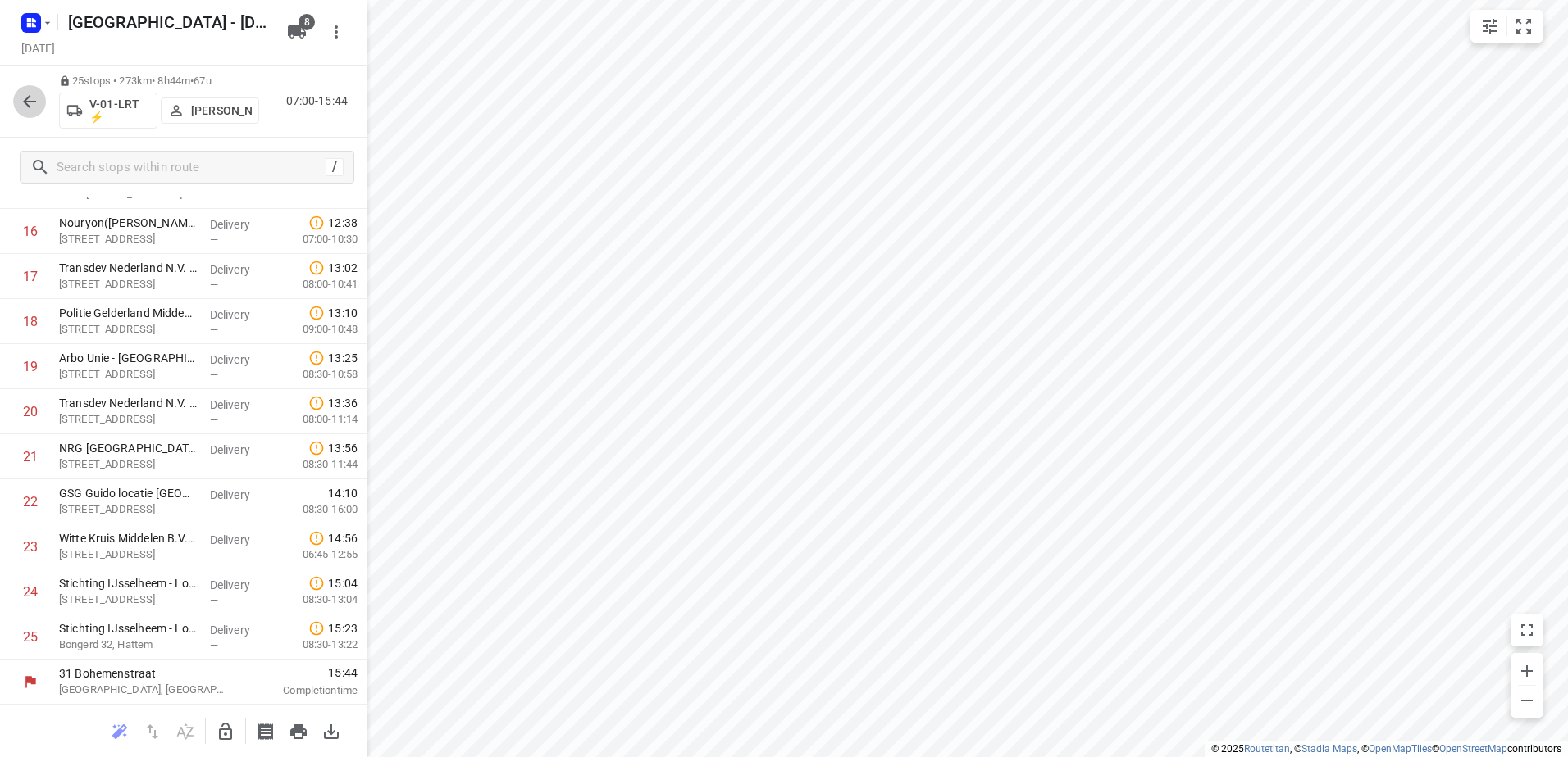
click at [33, 97] on icon "button" at bounding box center [29, 101] width 20 height 20
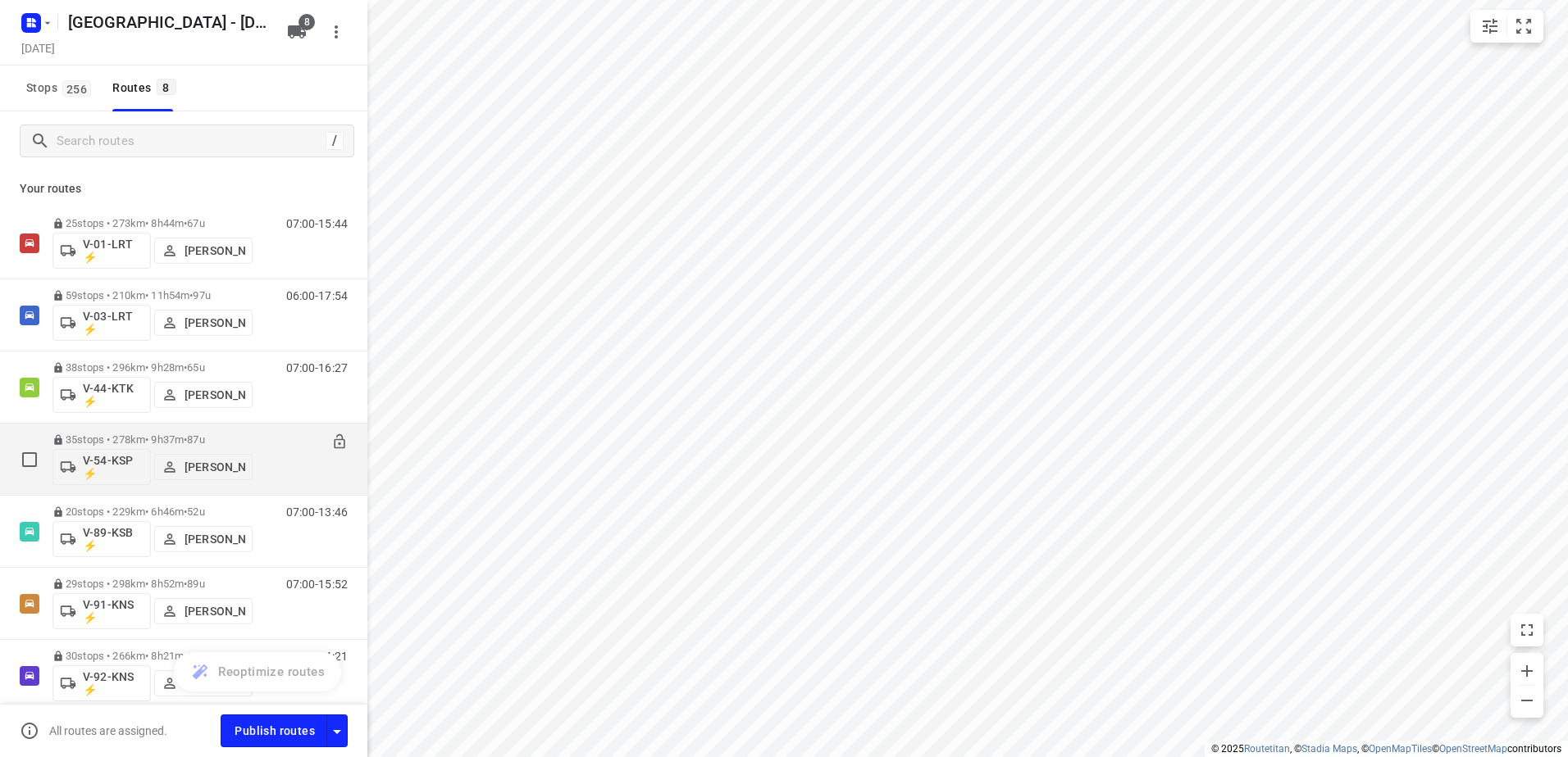
scroll to position [145, 0]
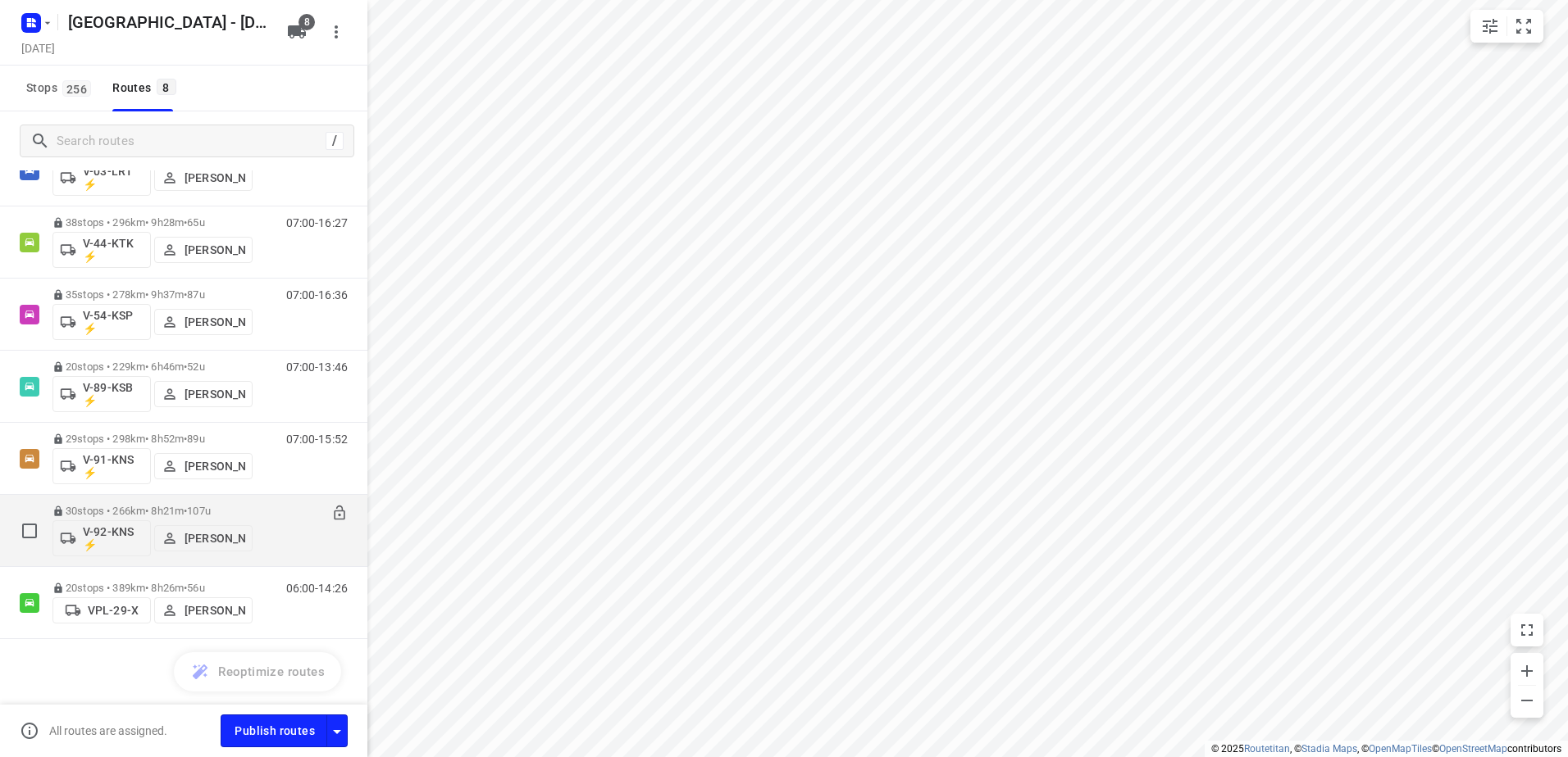
click at [118, 513] on p "30 stops • 266km • 8h21m • 107u" at bounding box center [152, 511] width 200 height 12
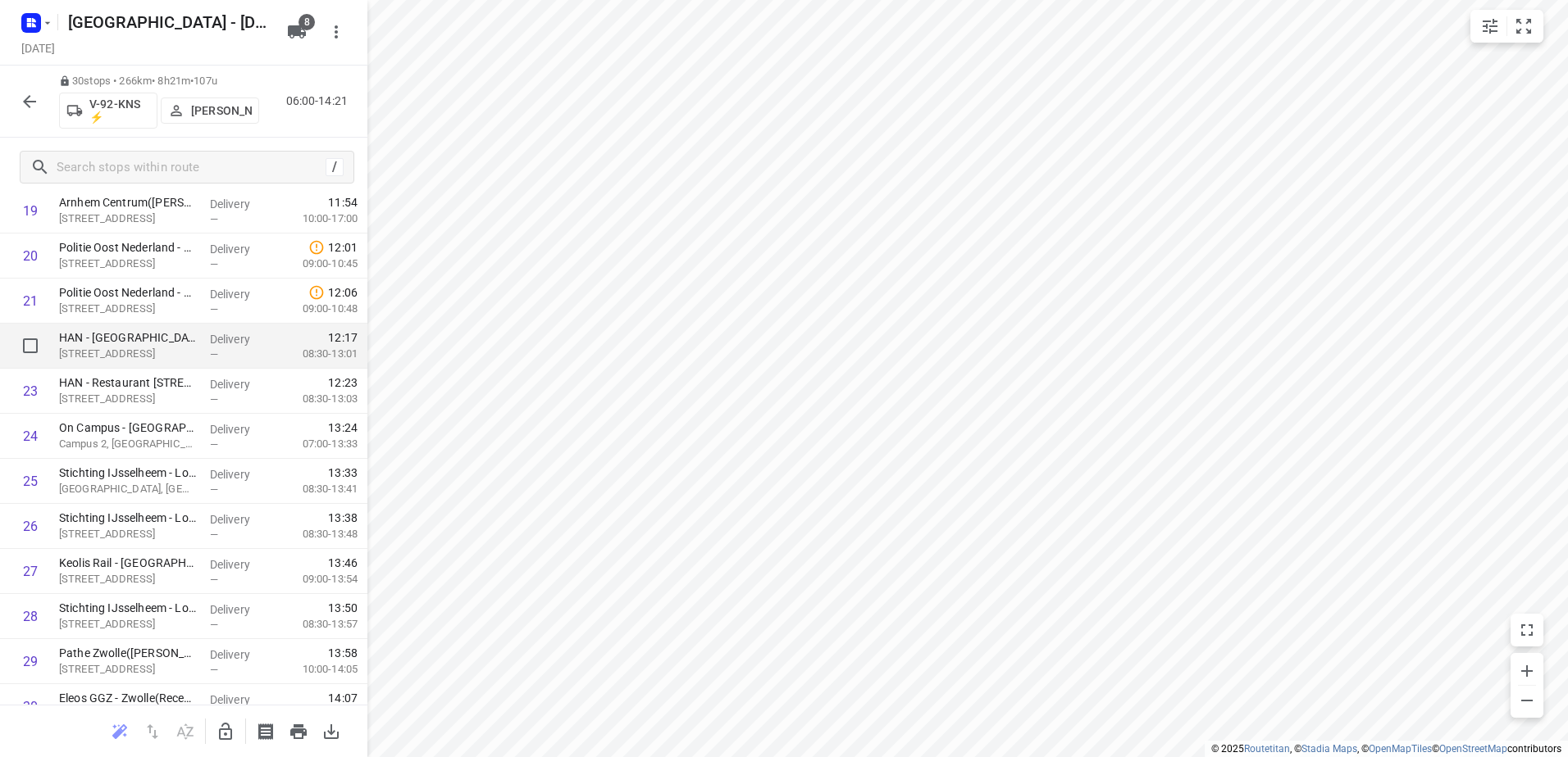
scroll to position [972, 0]
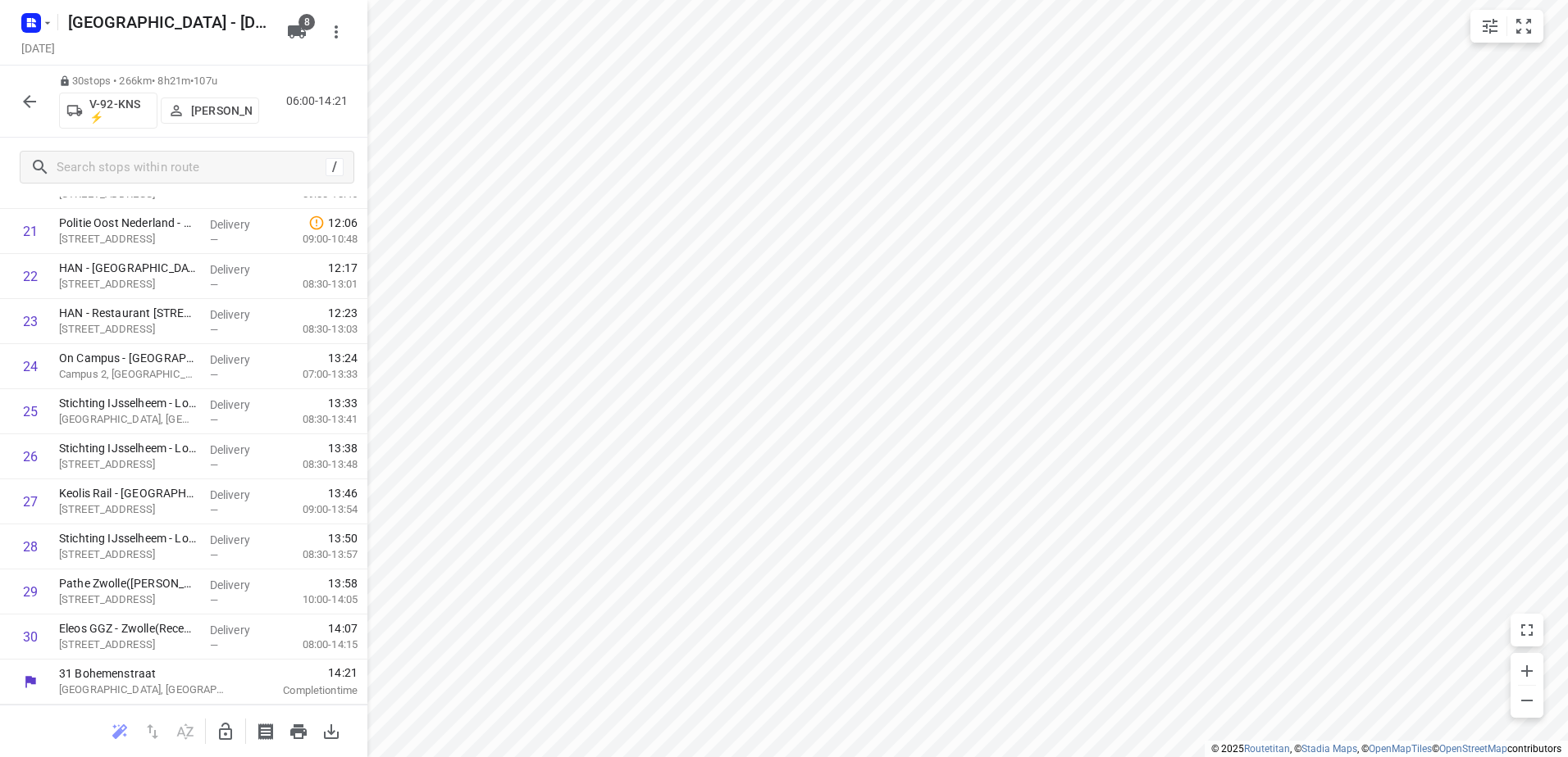
click at [35, 97] on icon "button" at bounding box center [29, 101] width 20 height 20
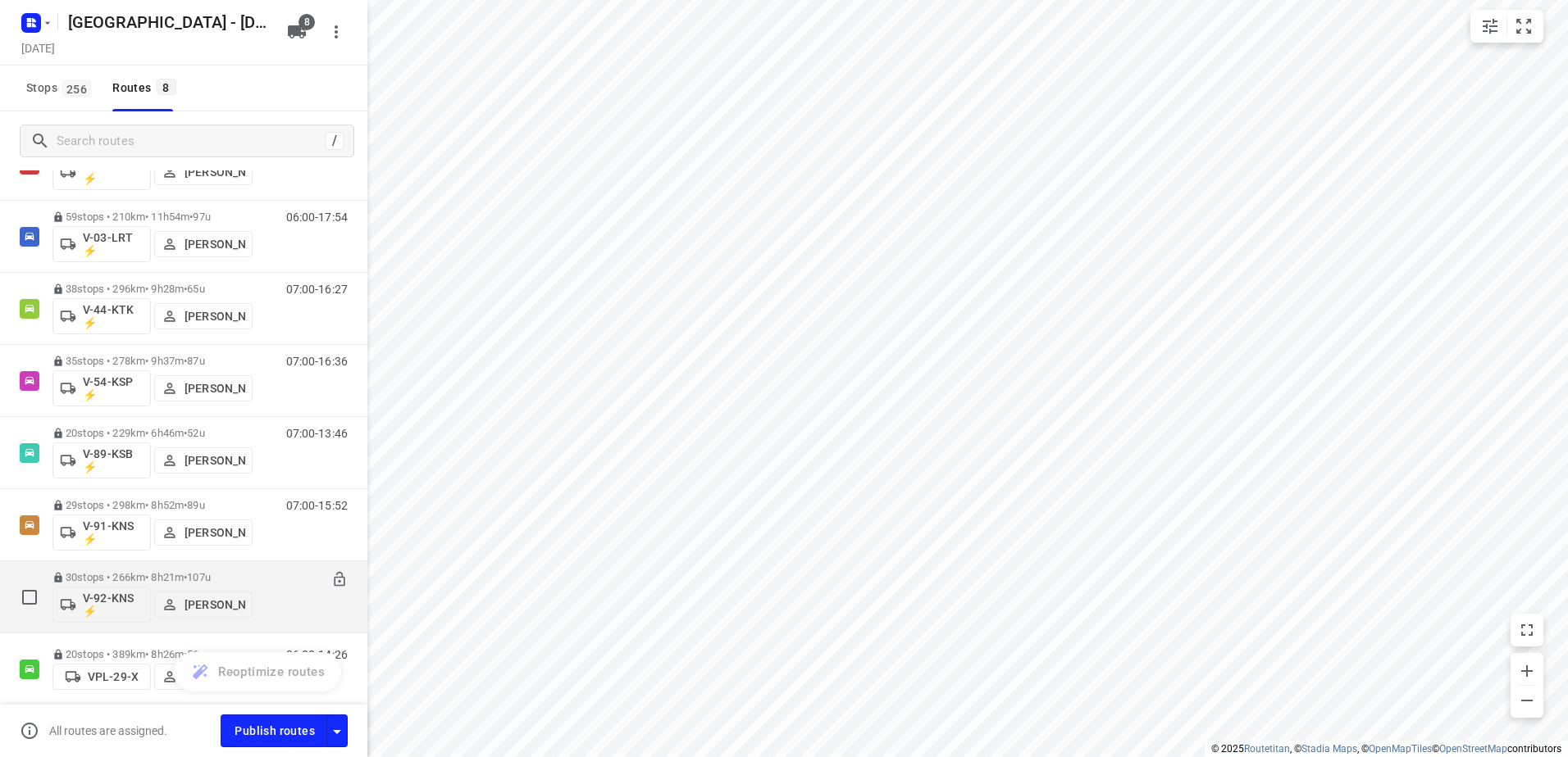
scroll to position [145, 0]
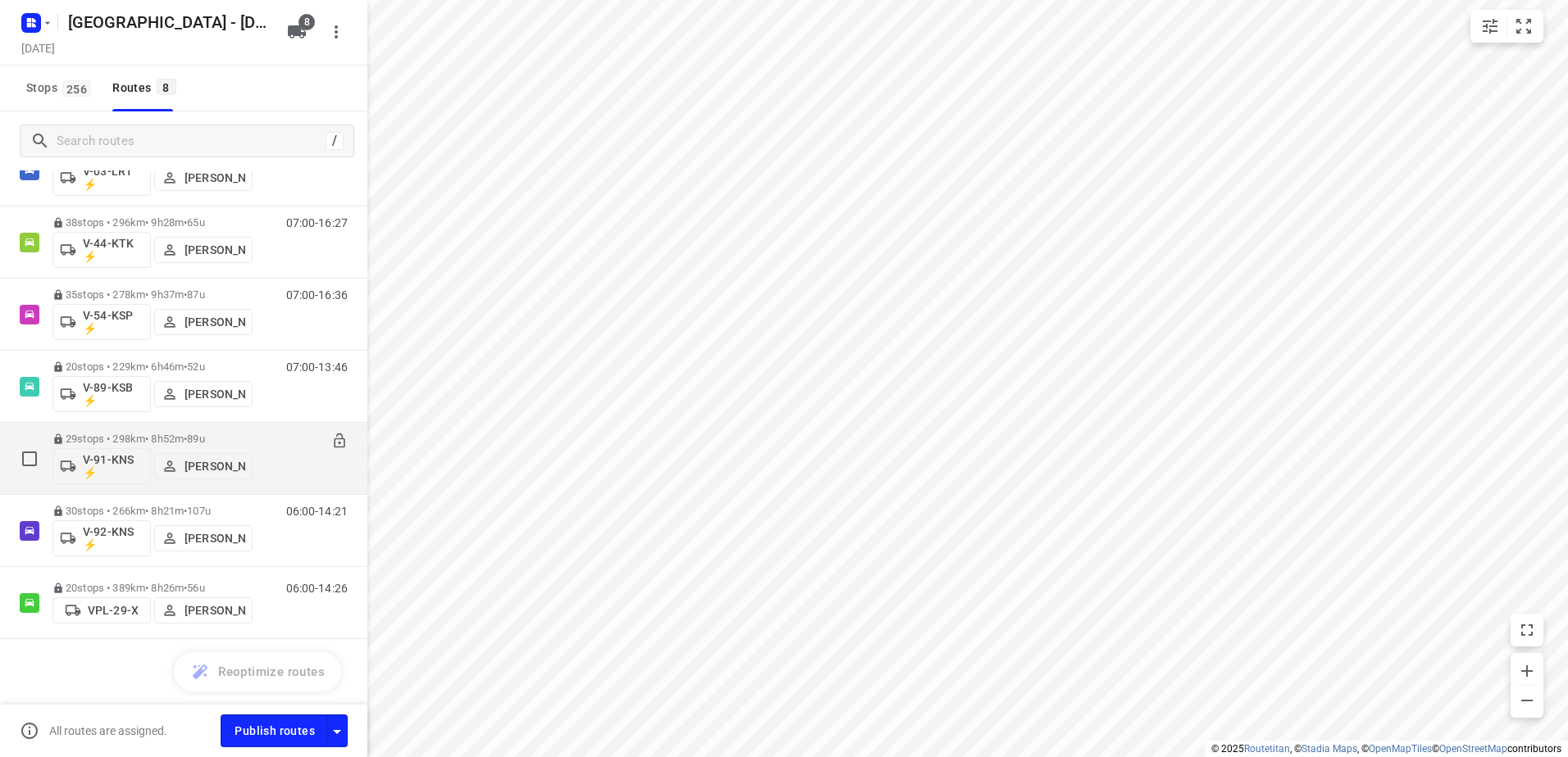
click at [141, 430] on div "29 stops • 298km • 8h52m • 89u V-91-KNS ⚡ [PERSON_NAME]" at bounding box center [152, 458] width 200 height 68
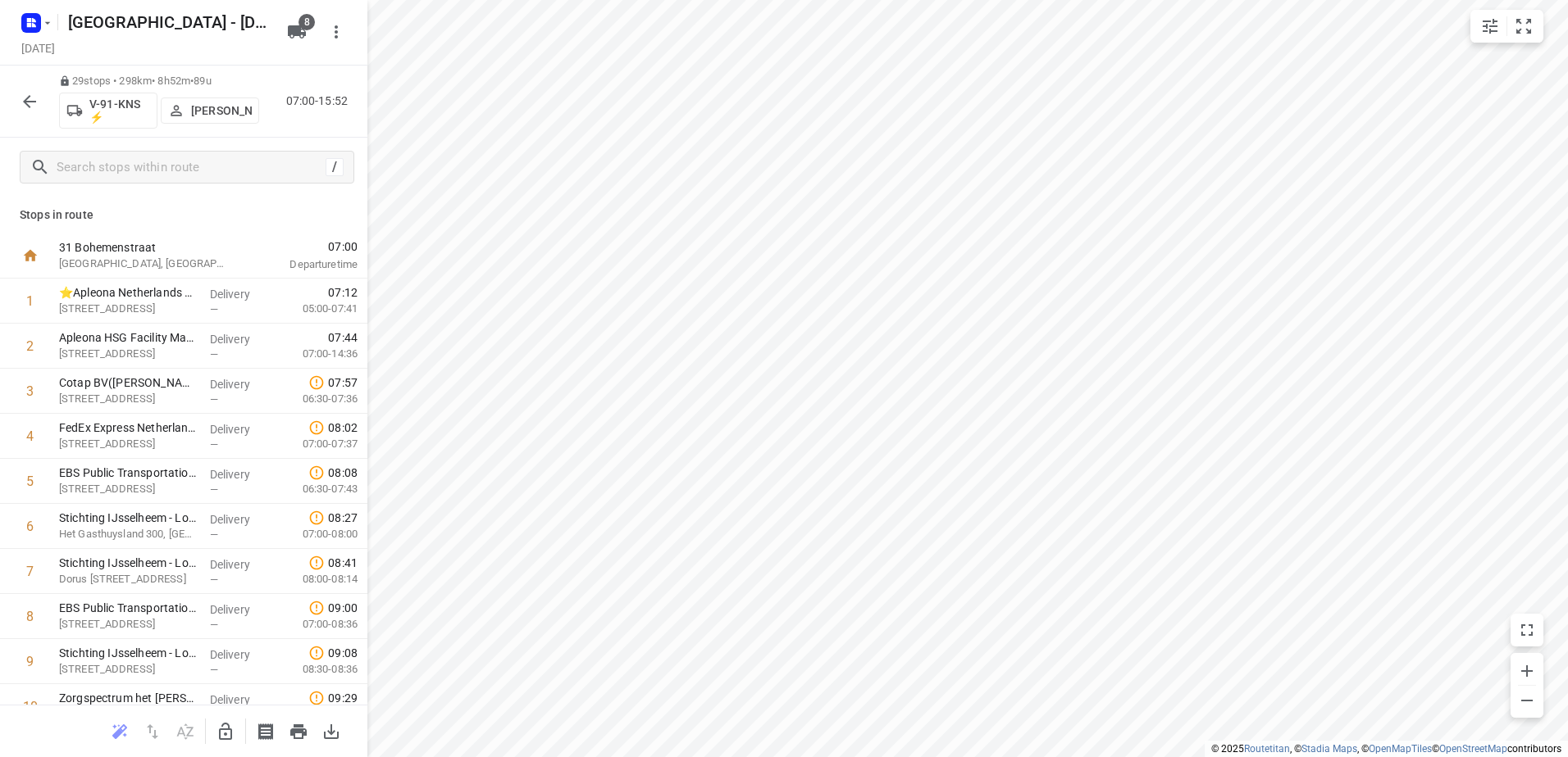
click at [20, 88] on button "button" at bounding box center [29, 101] width 33 height 33
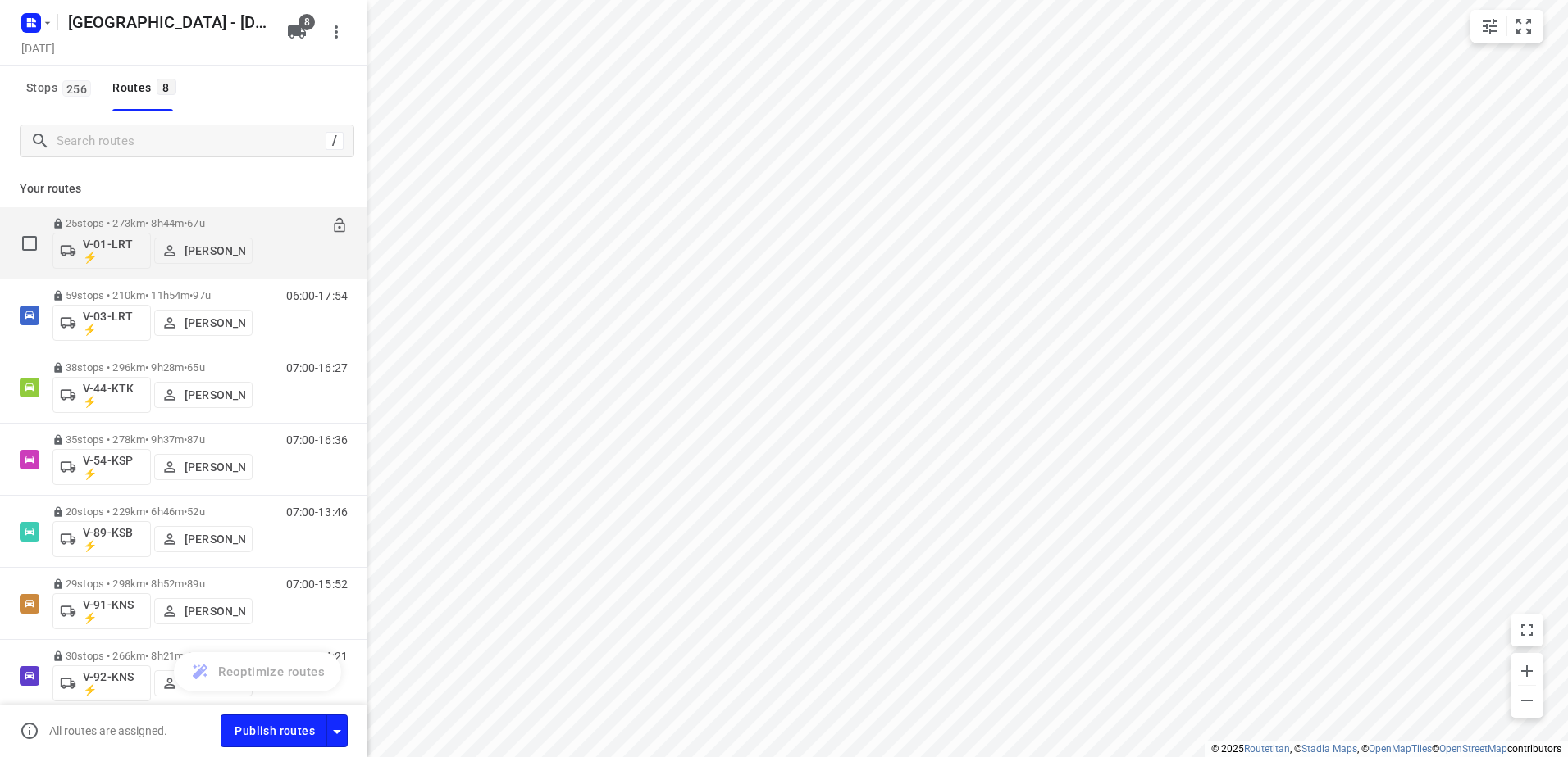
click at [205, 220] on span "67u" at bounding box center [195, 223] width 17 height 12
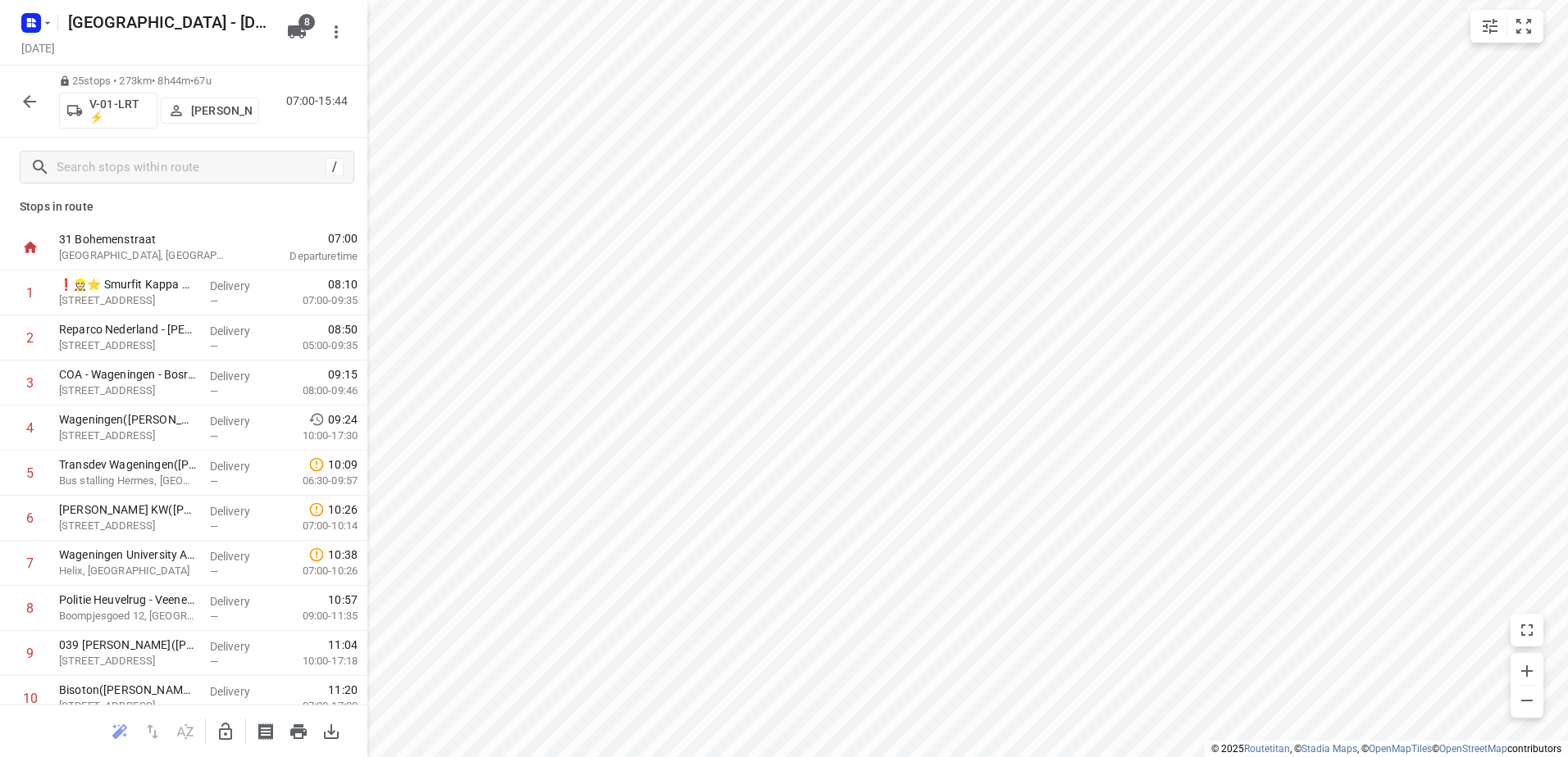
scroll to position [0, 0]
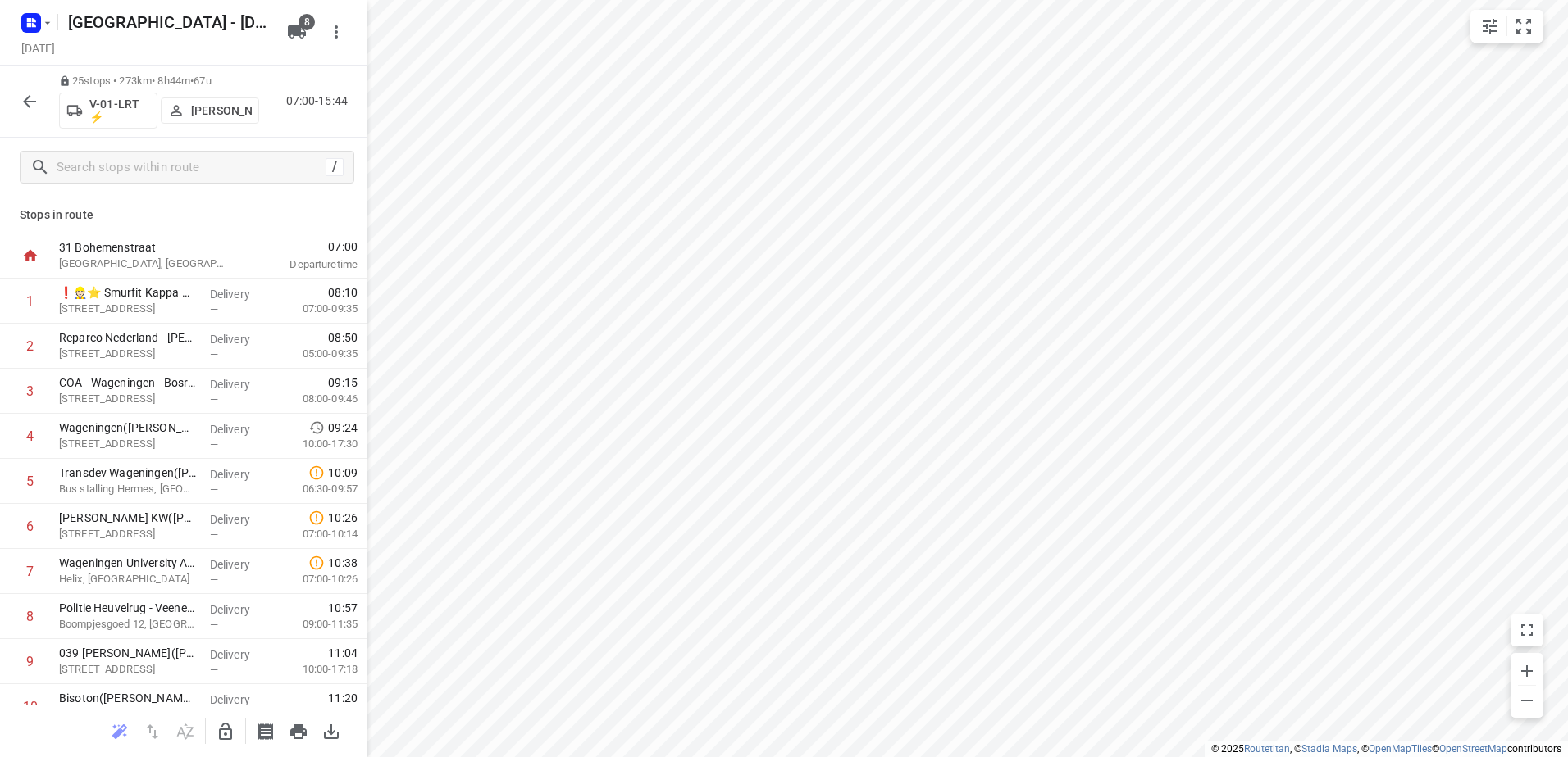
click at [23, 100] on icon "button" at bounding box center [29, 101] width 20 height 20
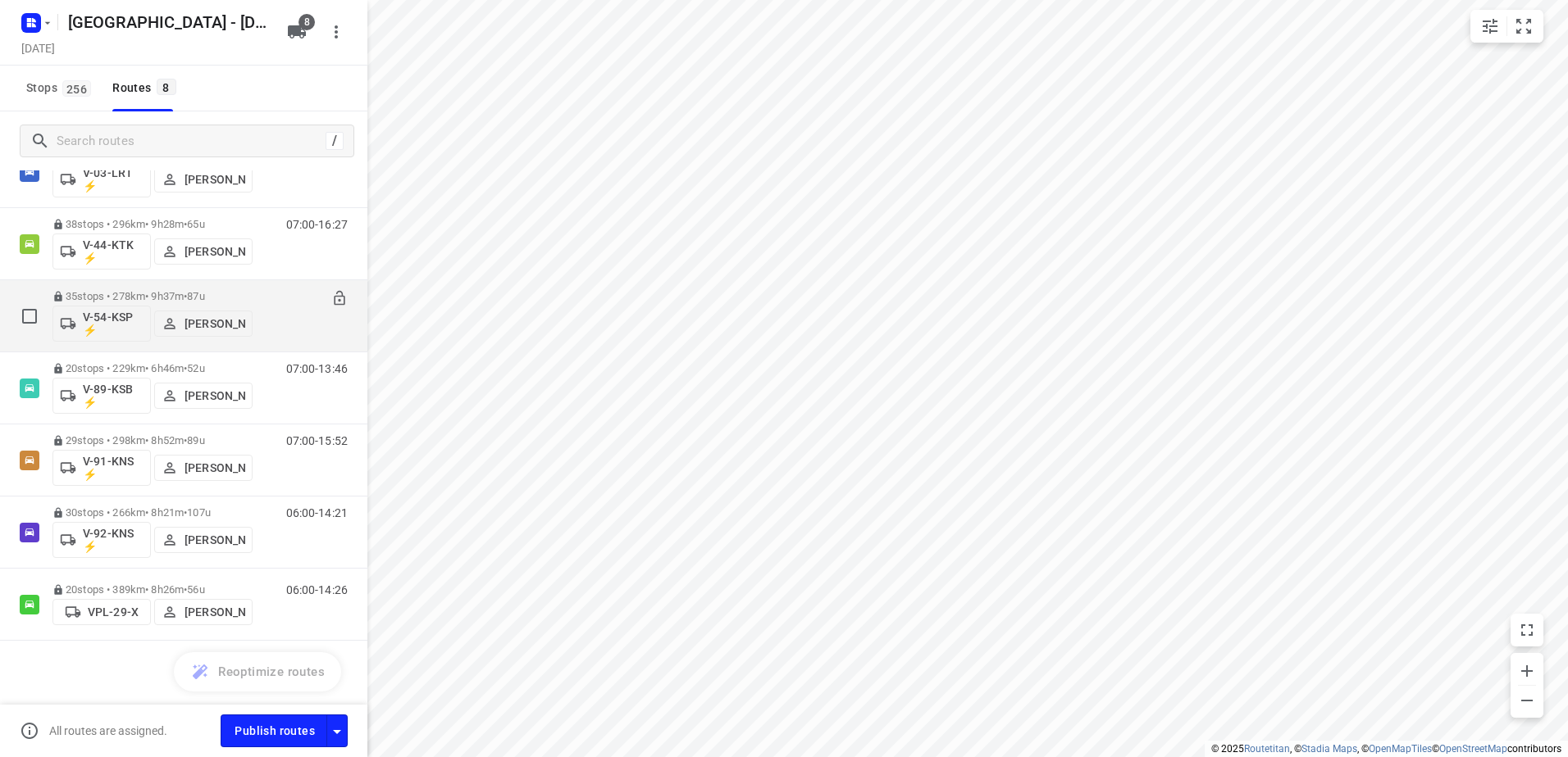
scroll to position [145, 0]
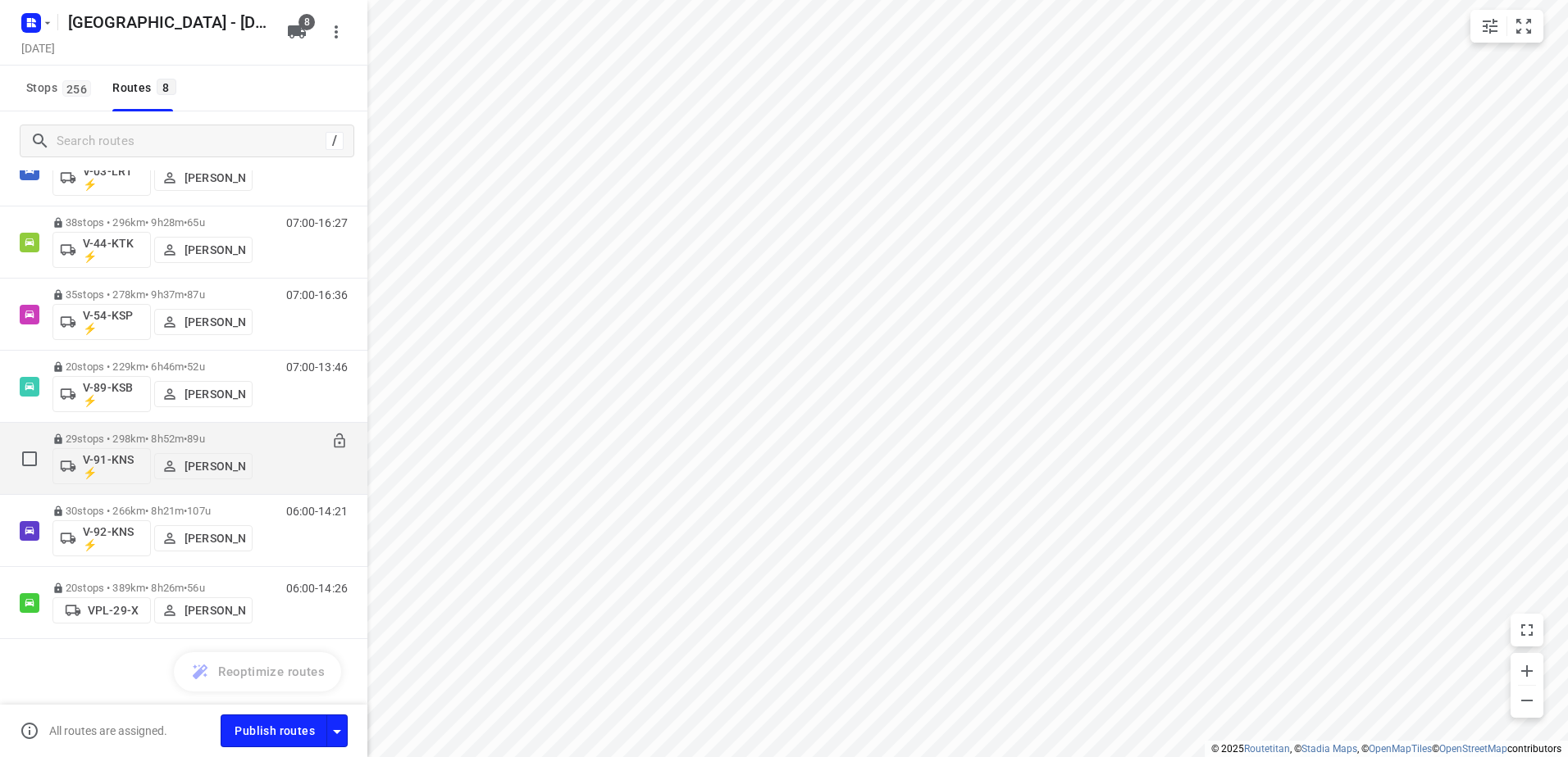
click at [138, 436] on p "29 stops • 298km • 8h52m • 89u" at bounding box center [152, 439] width 200 height 12
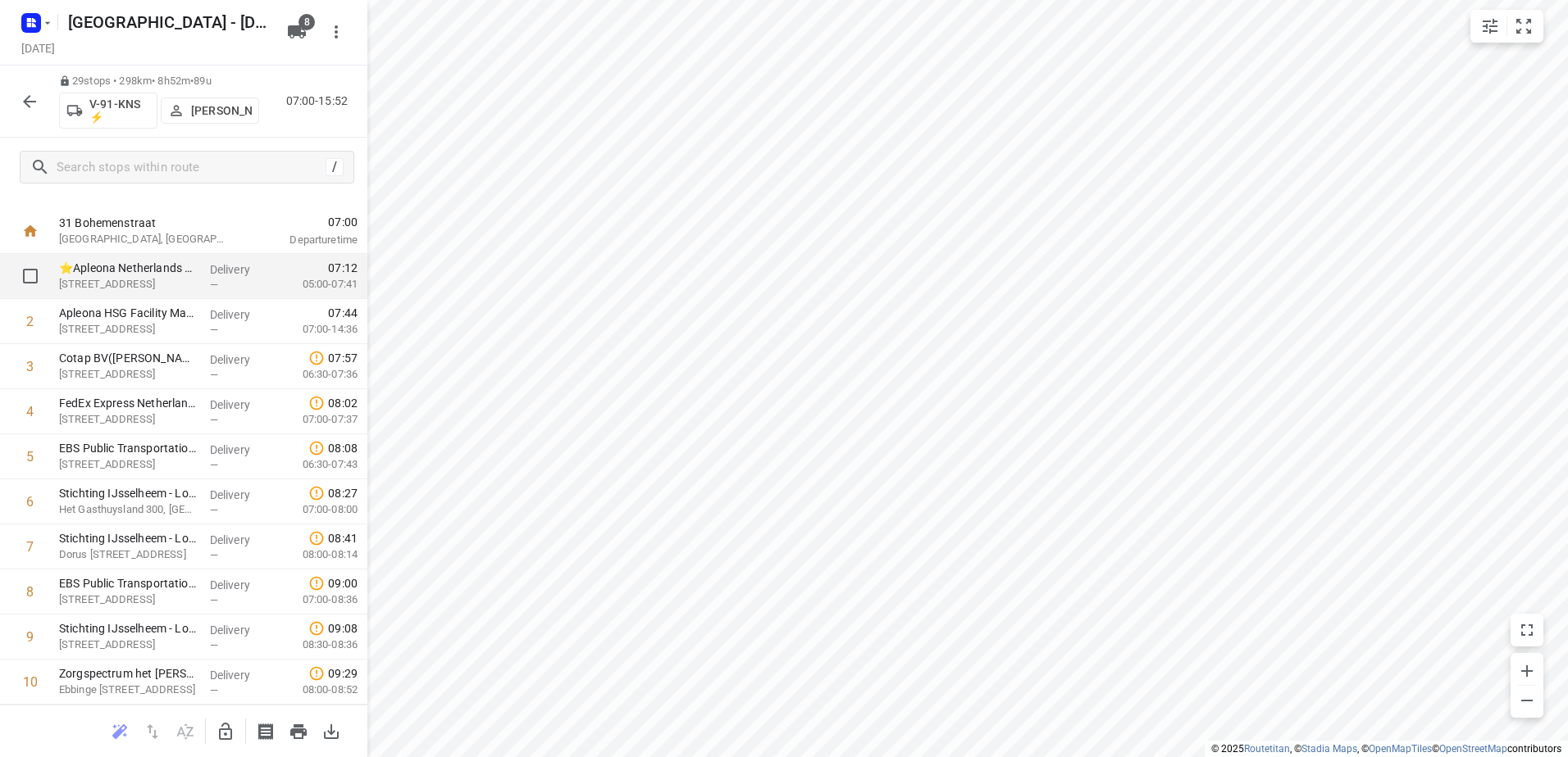
scroll to position [0, 0]
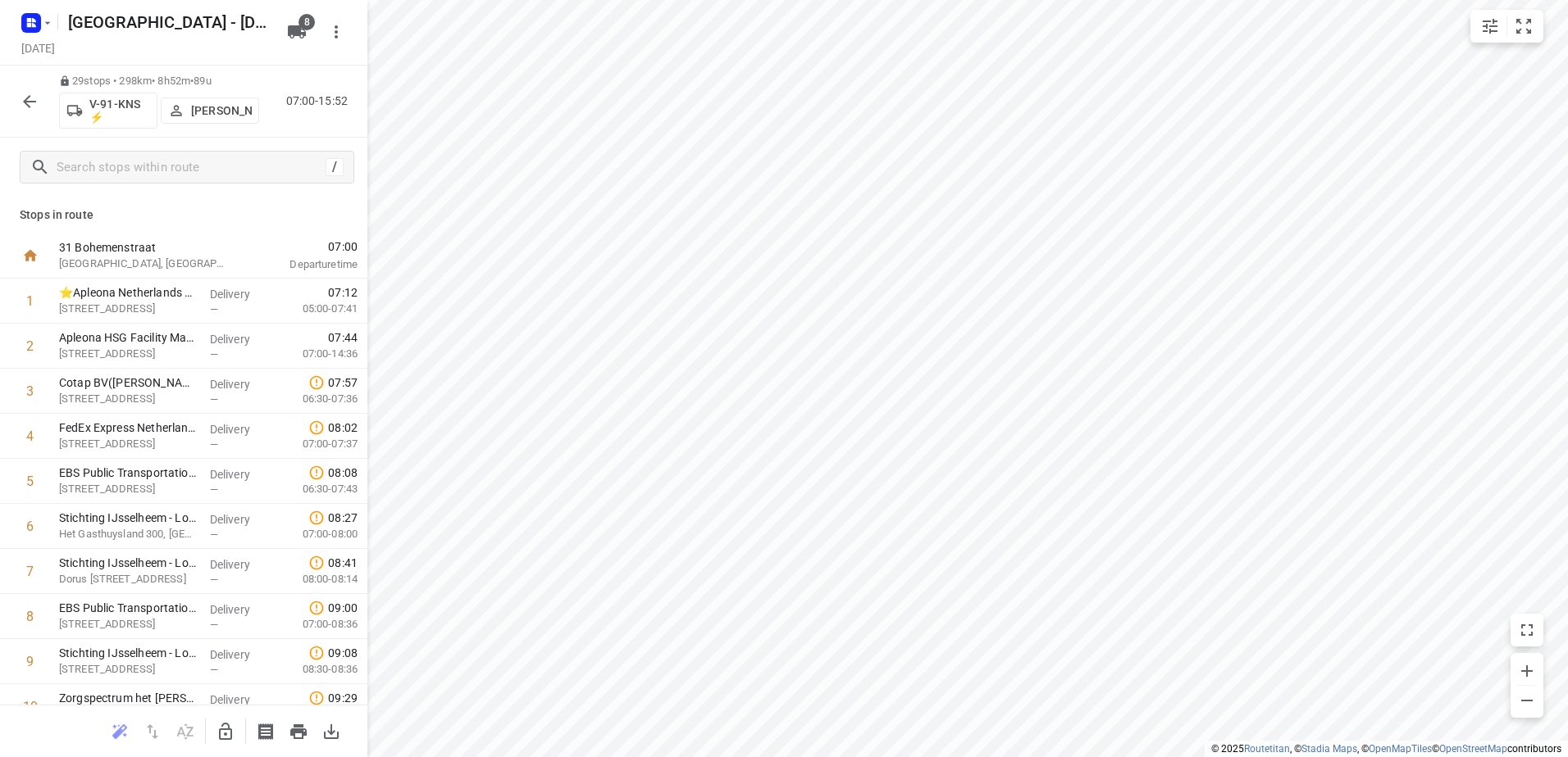
click at [25, 97] on icon "button" at bounding box center [29, 101] width 20 height 20
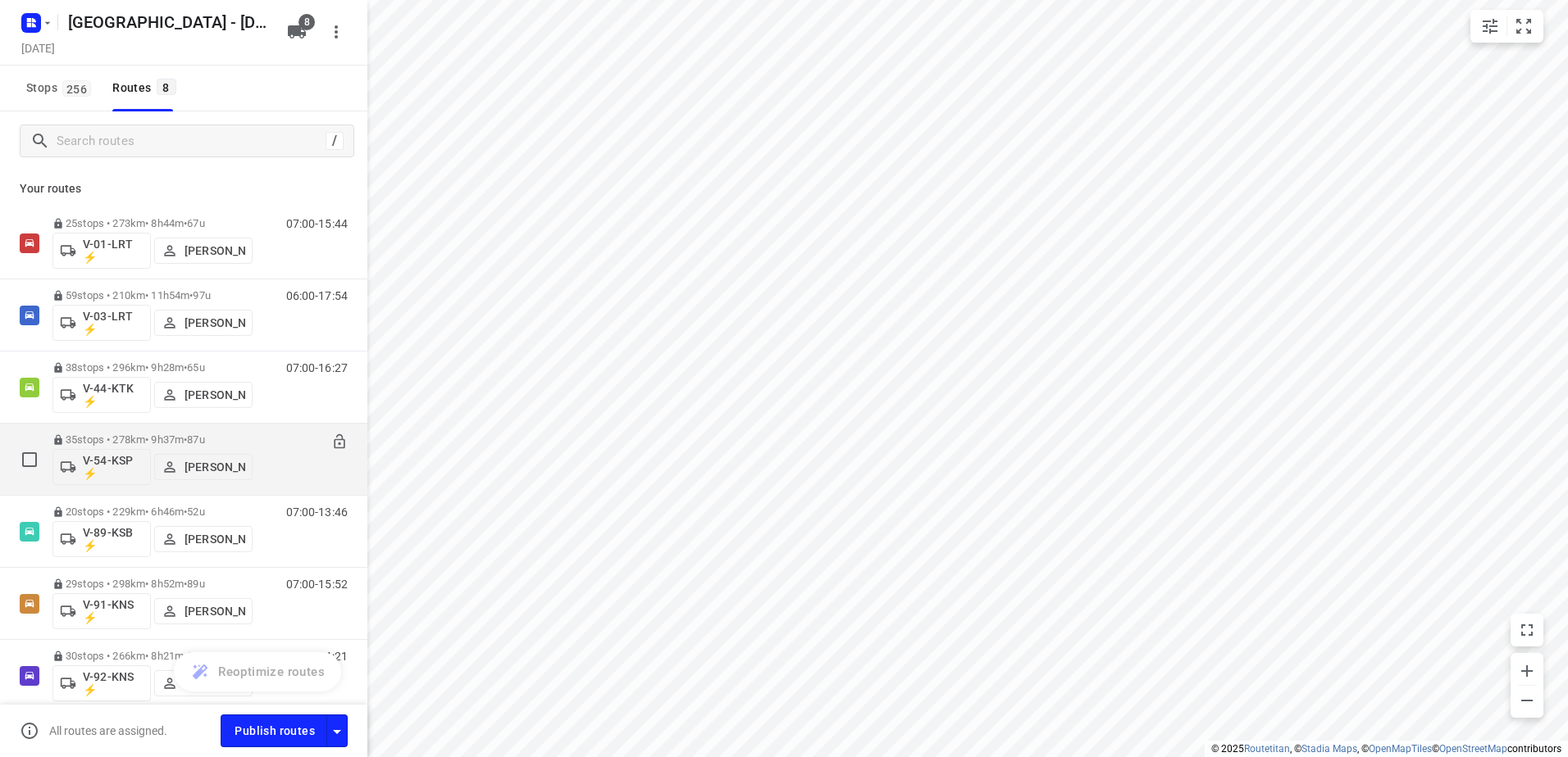
scroll to position [145, 0]
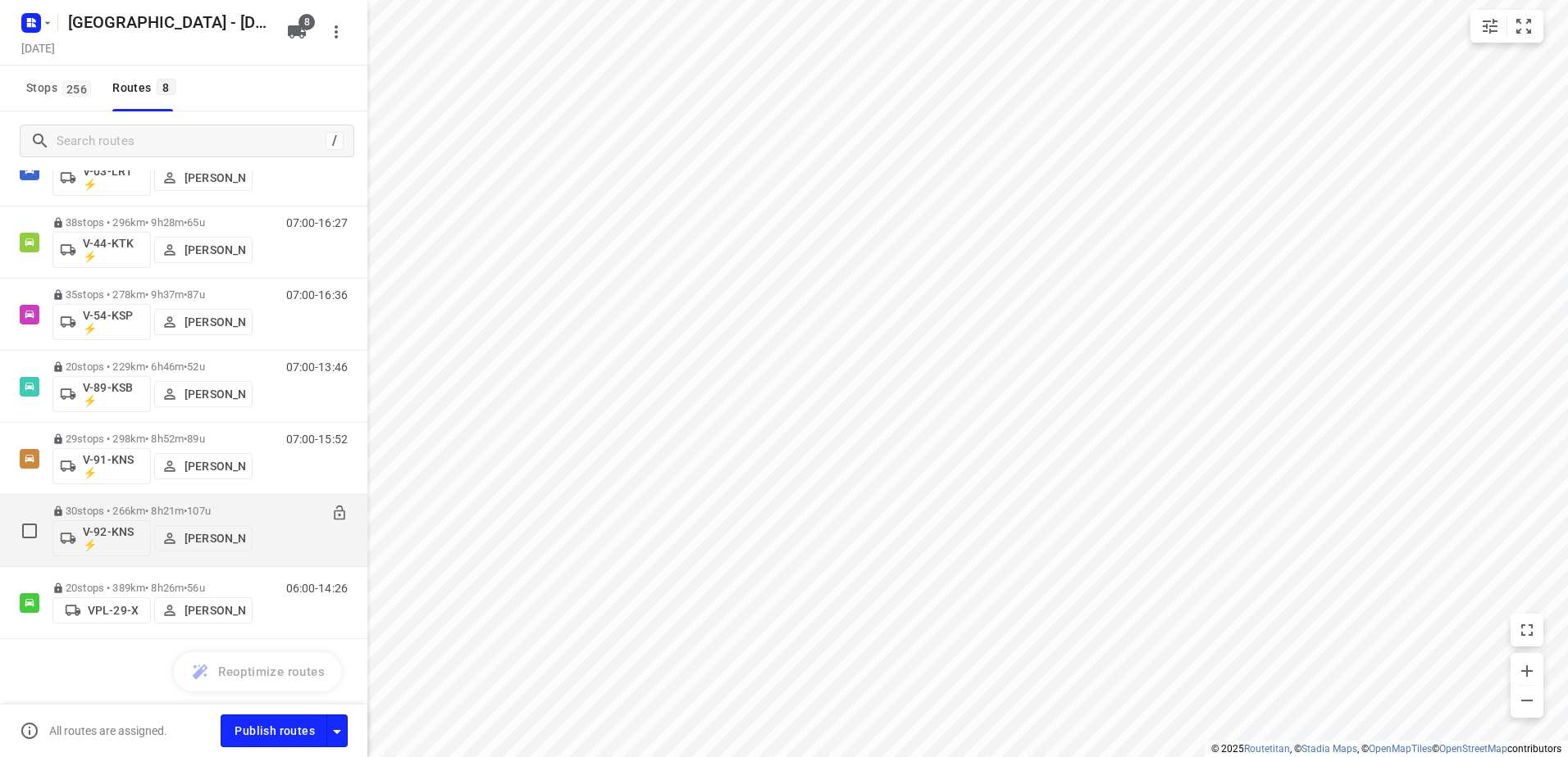
click at [150, 508] on p "30 stops • 266km • 8h21m • 107u" at bounding box center [152, 511] width 200 height 12
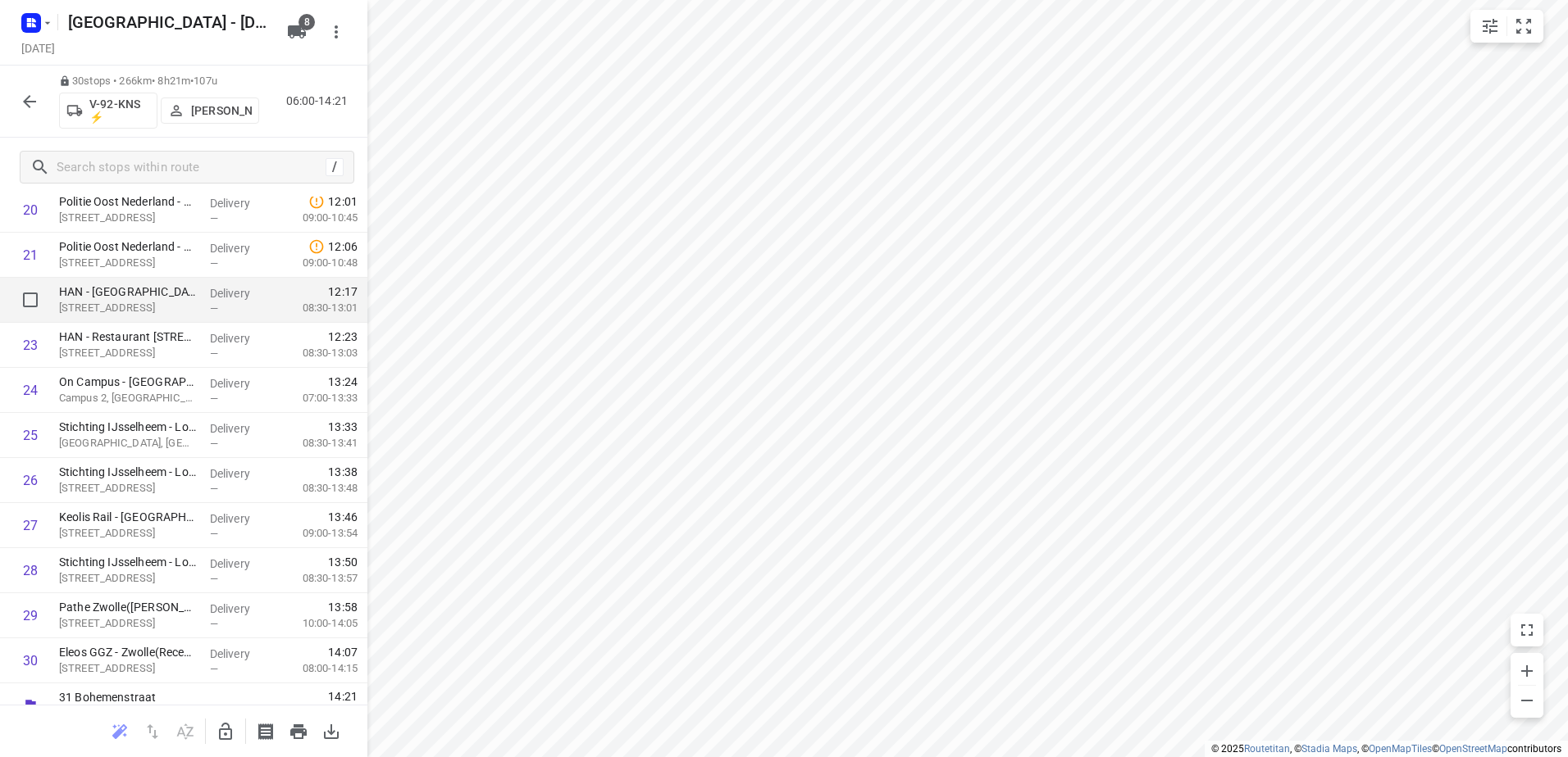
scroll to position [972, 0]
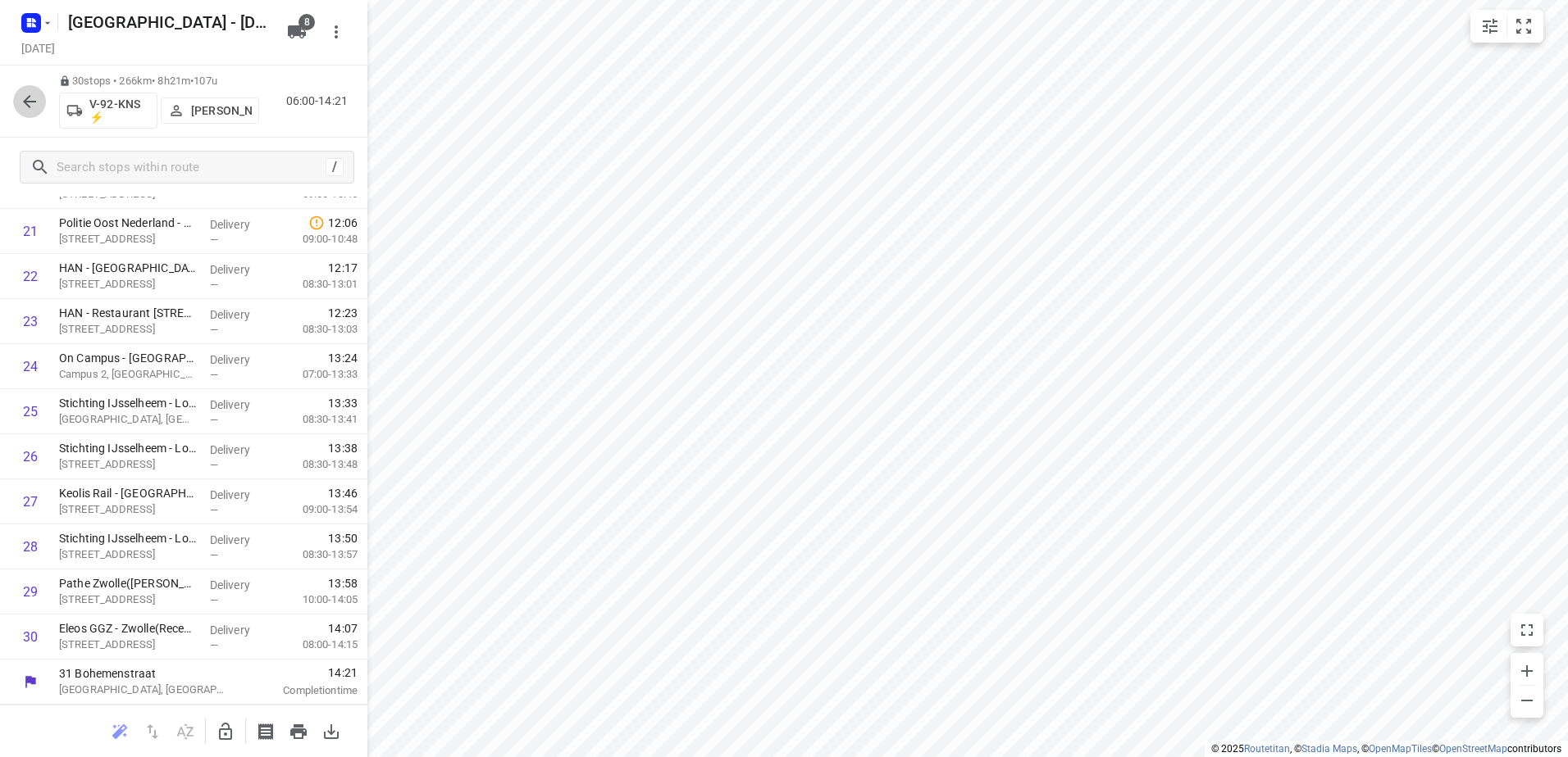
click at [28, 97] on icon "button" at bounding box center [30, 102] width 13 height 13
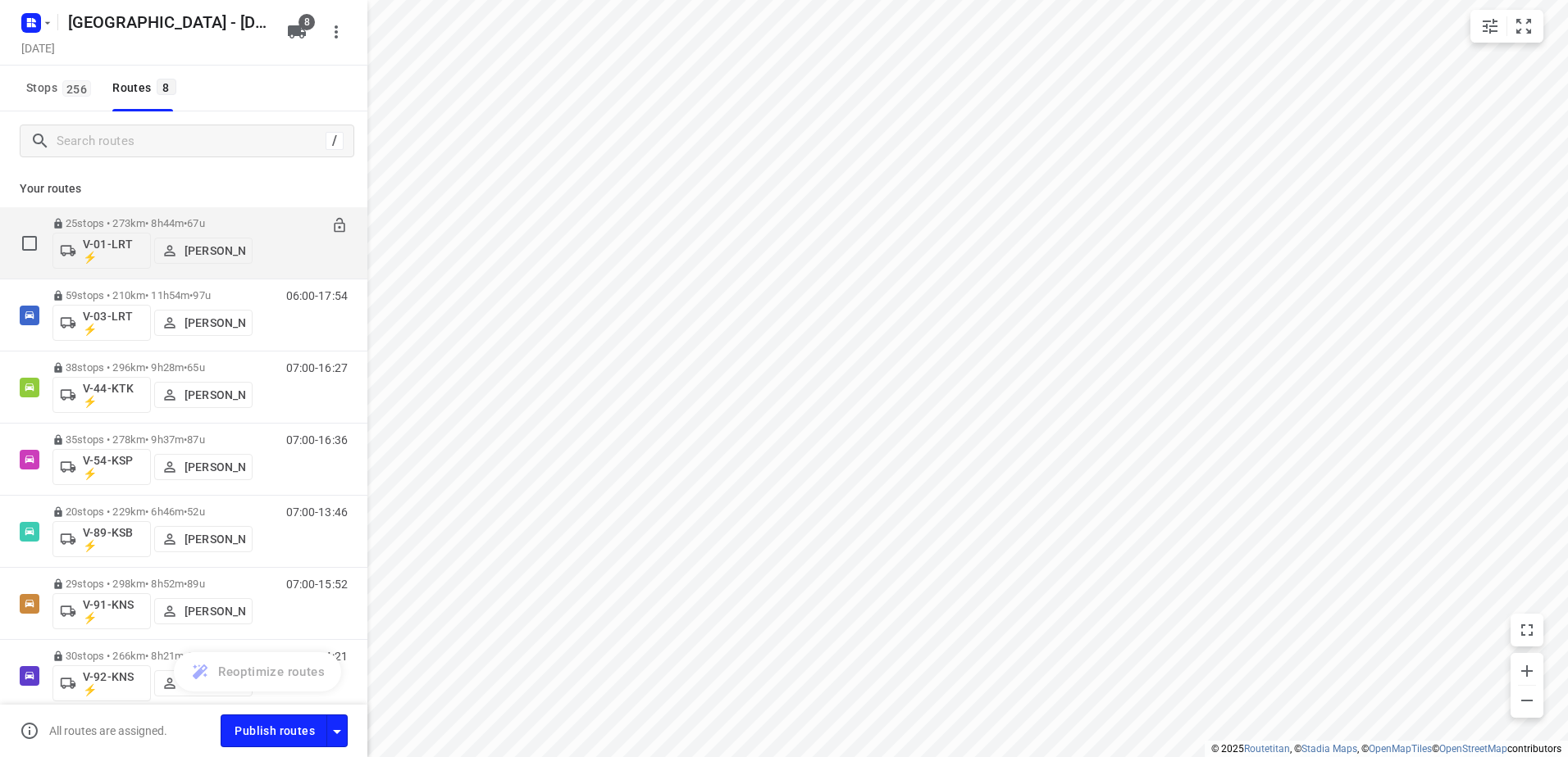
click at [142, 214] on div "25 stops • 273km • 8h44m • 67u V-01-LRT ⚡ [PERSON_NAME]" at bounding box center [152, 243] width 200 height 68
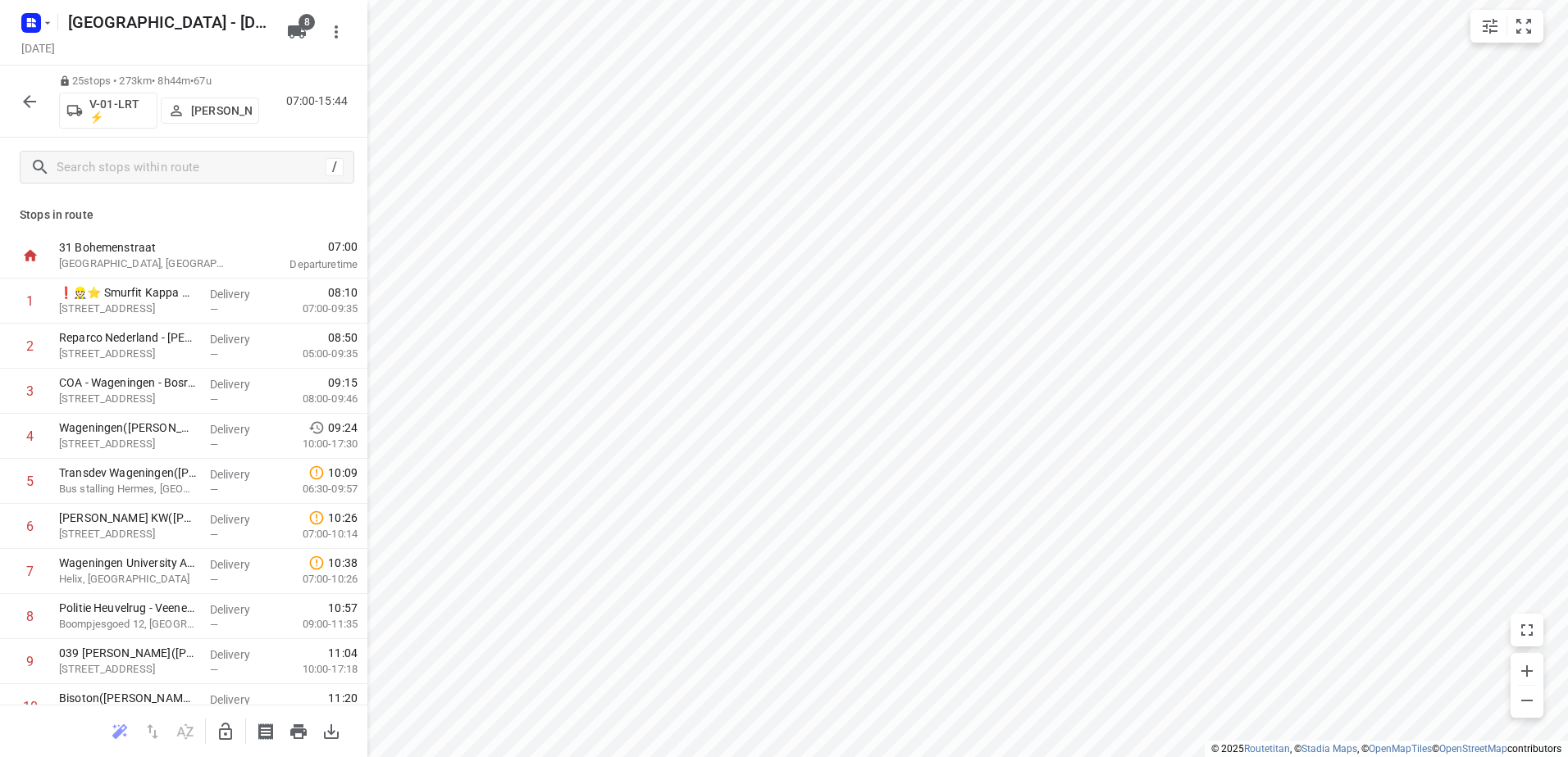
click at [23, 93] on icon "button" at bounding box center [29, 101] width 20 height 20
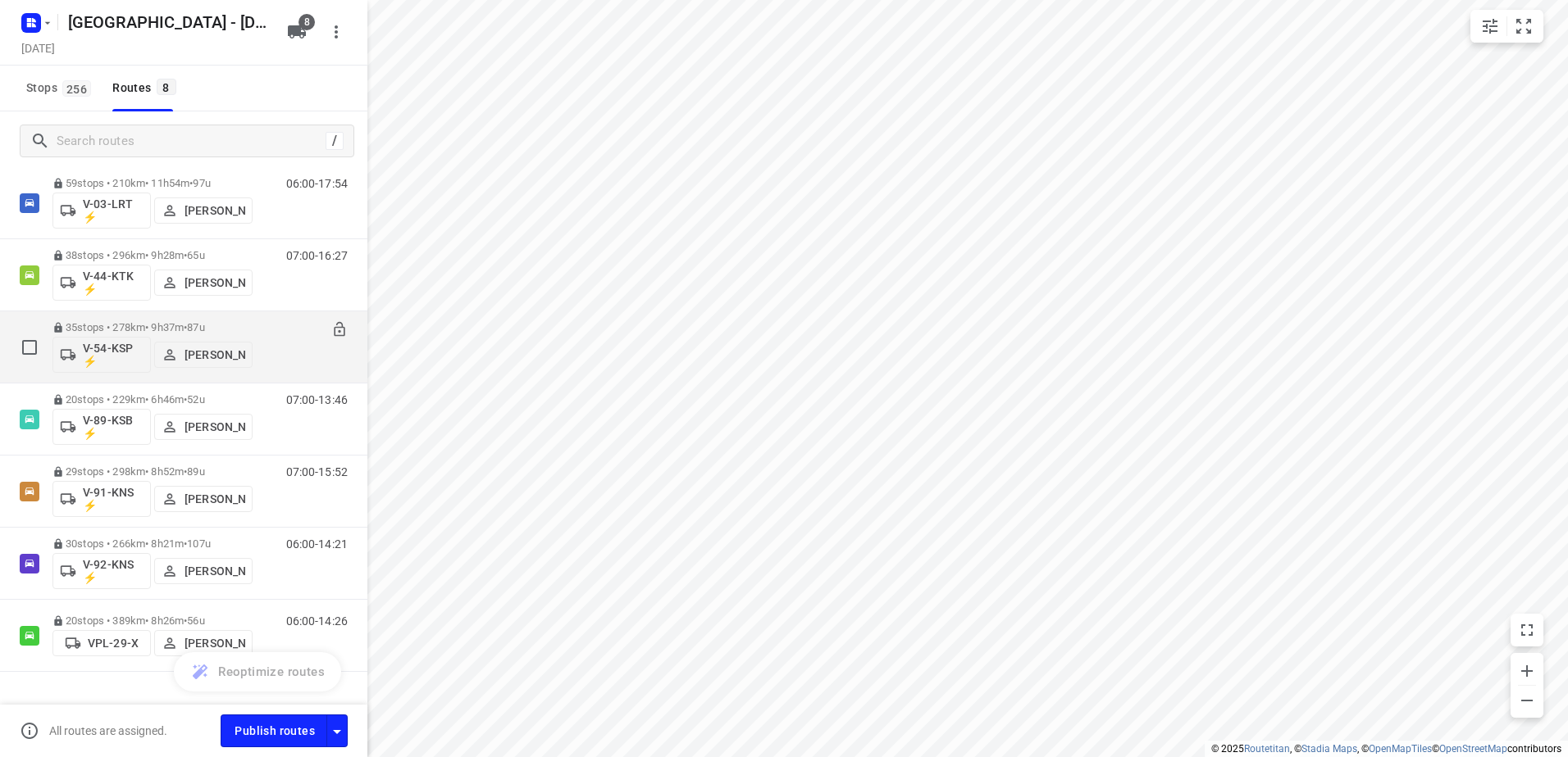
scroll to position [145, 0]
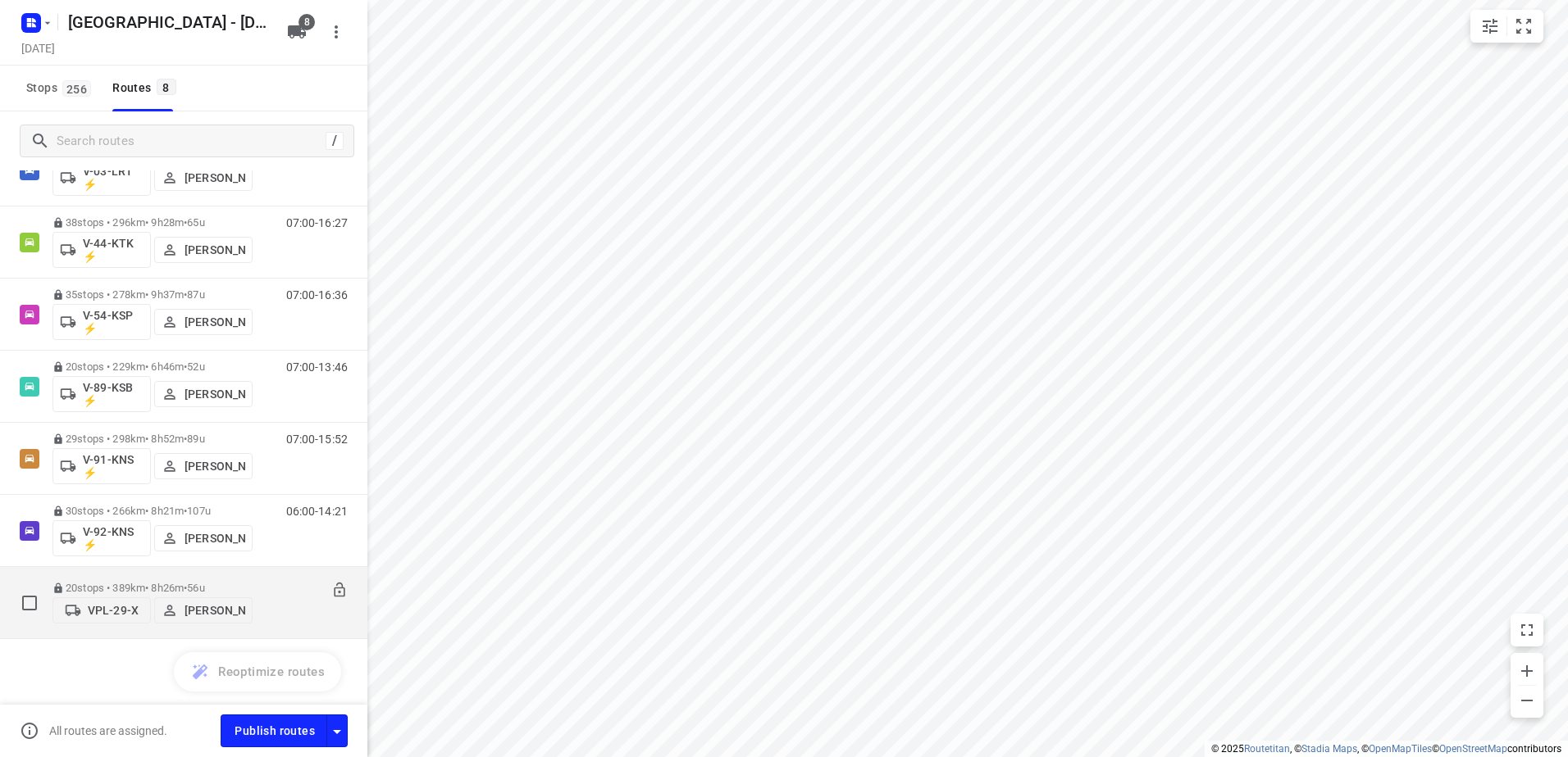
click at [141, 583] on p "20 stops • 389km • 8h26m • 56u" at bounding box center [152, 587] width 200 height 12
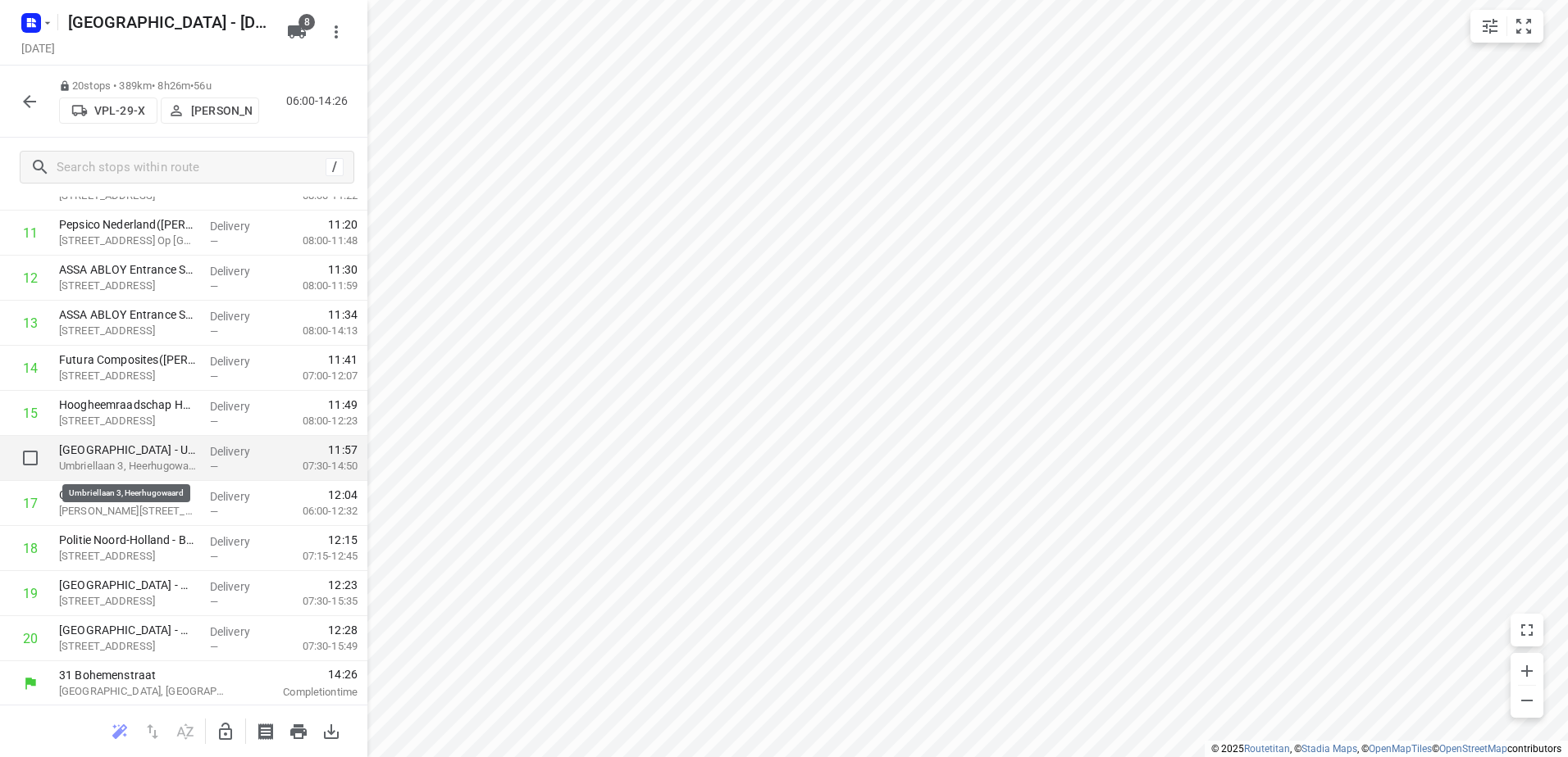
scroll to position [521, 0]
click at [23, 101] on icon "button" at bounding box center [29, 101] width 20 height 20
